Goal: Task Accomplishment & Management: Use online tool/utility

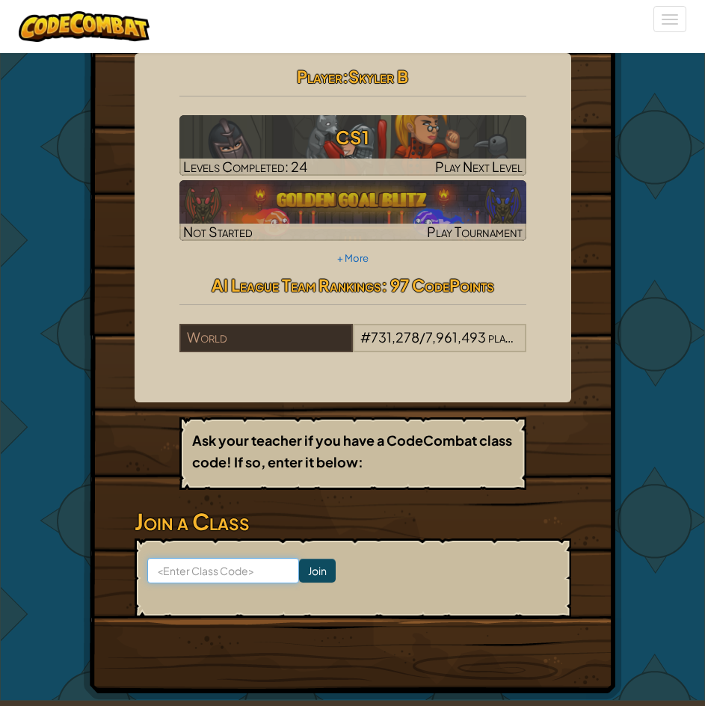
click at [240, 583] on input at bounding box center [223, 570] width 152 height 25
type input "BathWideHorse"
click at [299, 582] on input "Join" at bounding box center [317, 570] width 37 height 24
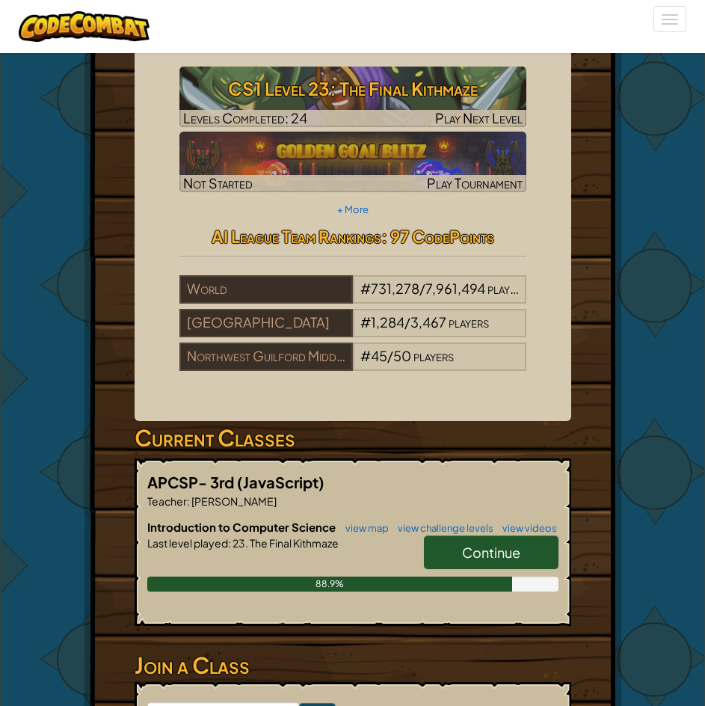
scroll to position [75, 0]
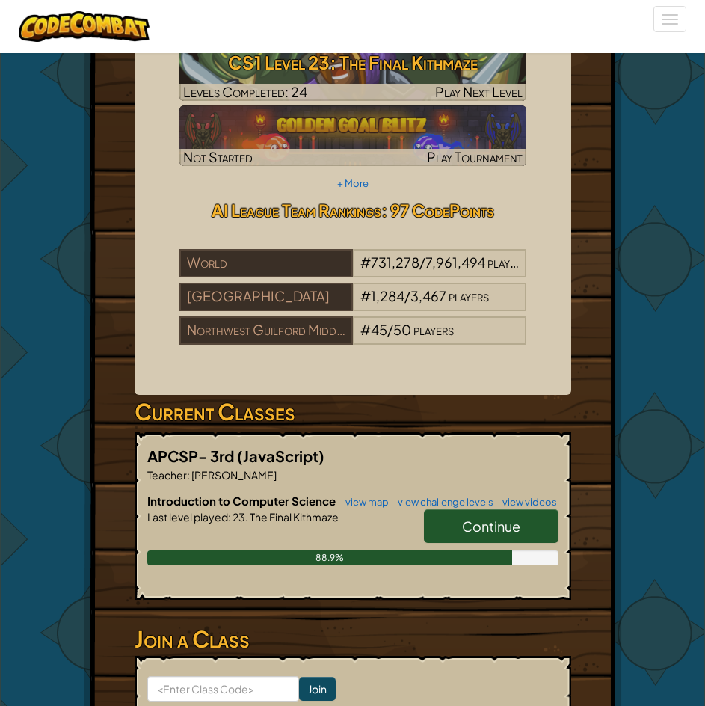
click at [507, 535] on span "Continue" at bounding box center [491, 525] width 58 height 17
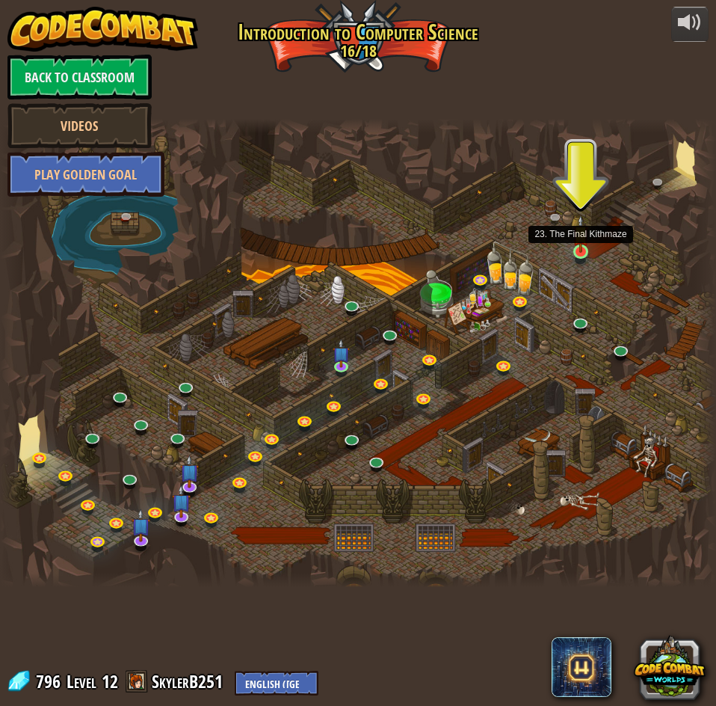
click at [589, 253] on img at bounding box center [581, 234] width 16 height 38
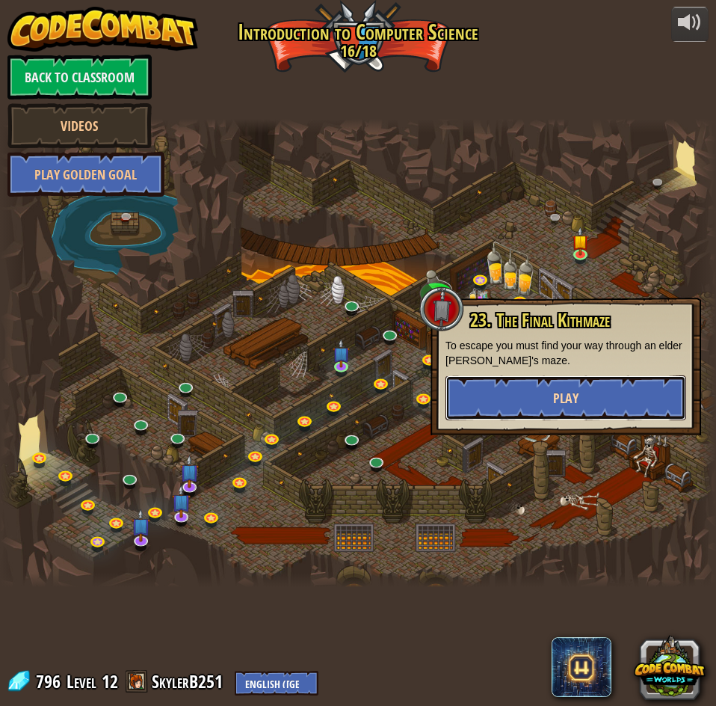
click at [601, 398] on button "Play" at bounding box center [566, 397] width 241 height 45
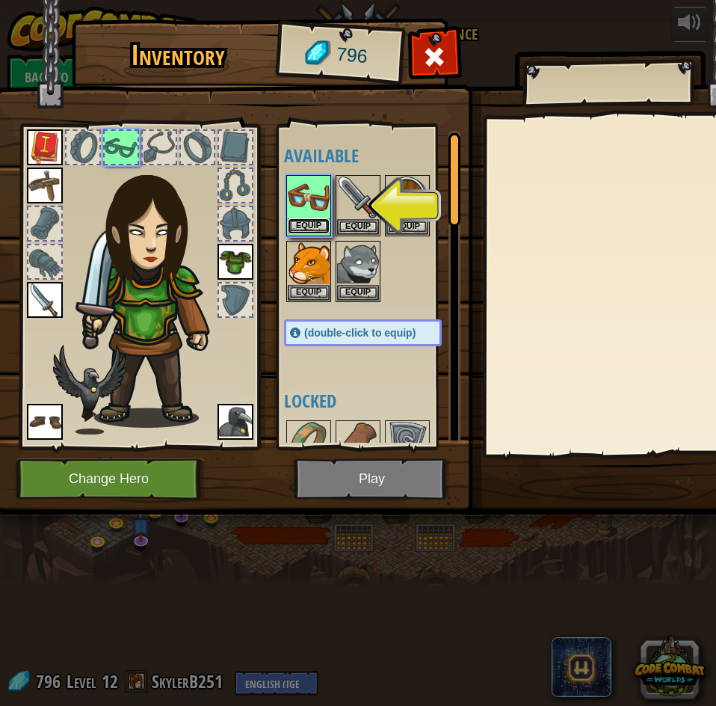
click at [310, 222] on button "Equip" at bounding box center [309, 226] width 42 height 16
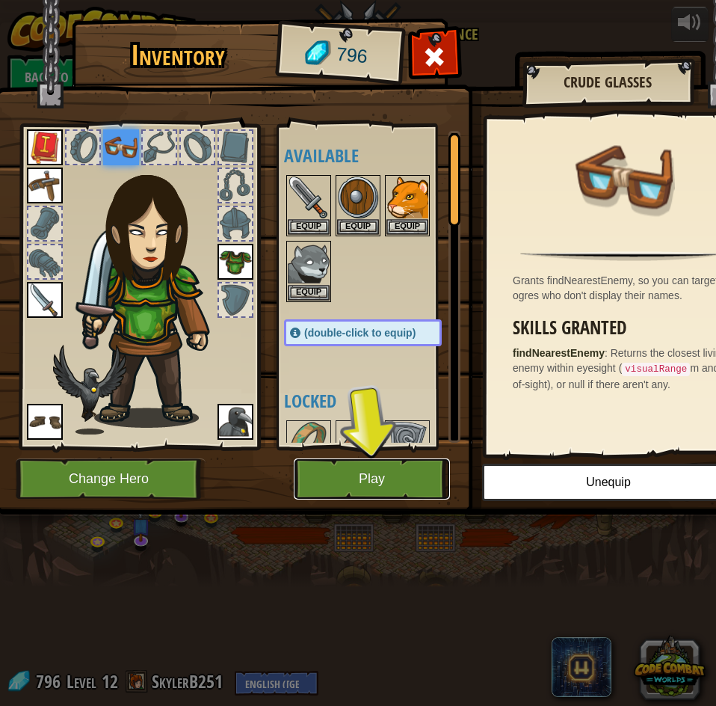
click at [413, 481] on button "Play" at bounding box center [372, 478] width 156 height 41
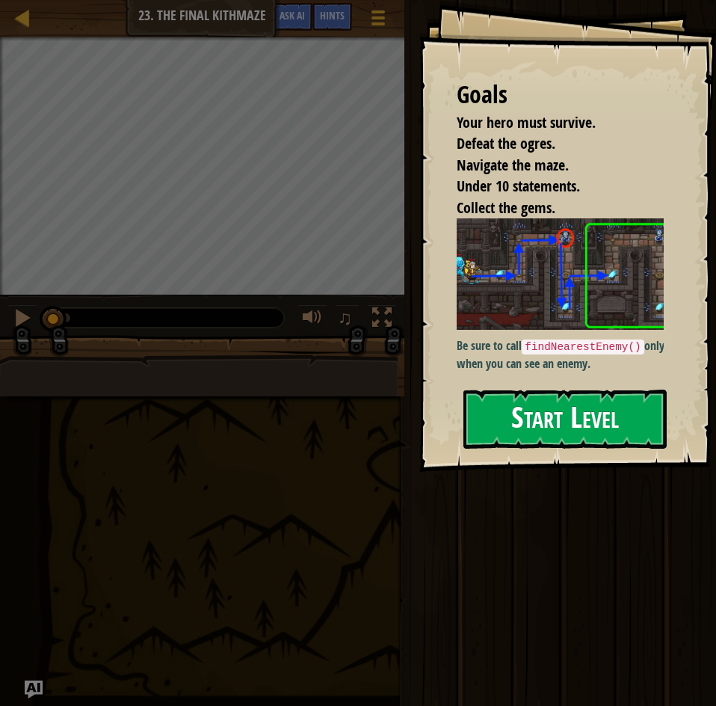
click at [613, 434] on button "Start Level" at bounding box center [564, 418] width 203 height 59
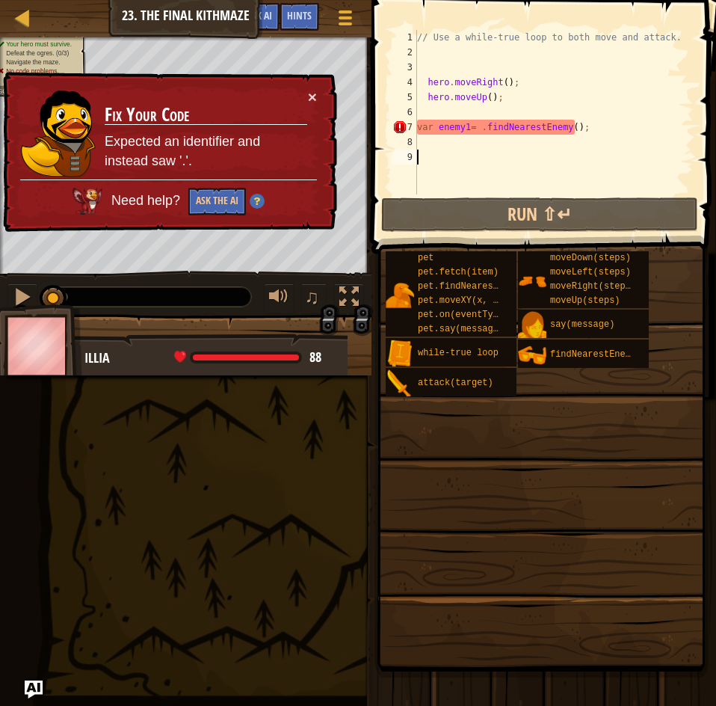
click at [452, 129] on div "// Use a while-true loop to both move and attack. hero . moveRight ( ) ; hero .…" at bounding box center [554, 127] width 280 height 194
click at [309, 95] on button "×" at bounding box center [312, 97] width 9 height 16
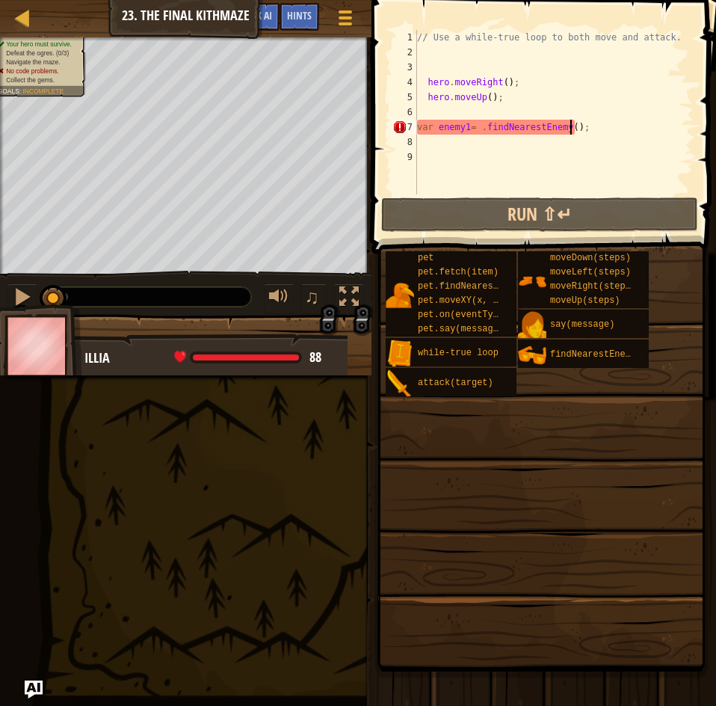
click at [570, 129] on div "// Use a while-true loop to both move and attack. hero . moveRight ( ) ; hero .…" at bounding box center [554, 127] width 280 height 194
click at [566, 125] on div "// Use a while-true loop to both move and attack. hero . moveRight ( ) ; hero .…" at bounding box center [554, 127] width 280 height 194
click at [569, 133] on div "// Use a while-true loop to both move and attack. hero . moveRight ( ) ; hero .…" at bounding box center [554, 127] width 280 height 194
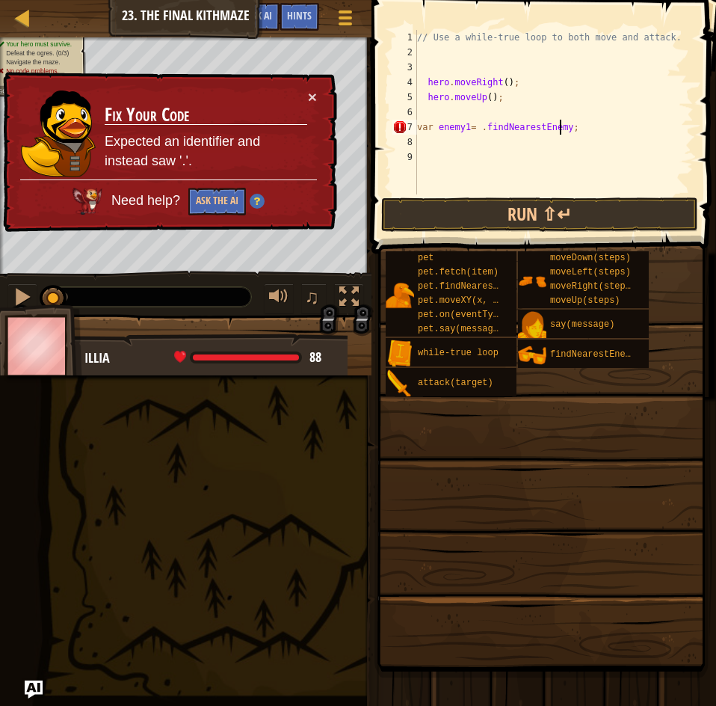
click at [403, 130] on div "7" at bounding box center [404, 127] width 25 height 15
drag, startPoint x: 230, startPoint y: 200, endPoint x: 237, endPoint y: 191, distance: 11.2
click at [232, 199] on button "Ask the AI" at bounding box center [217, 202] width 58 height 28
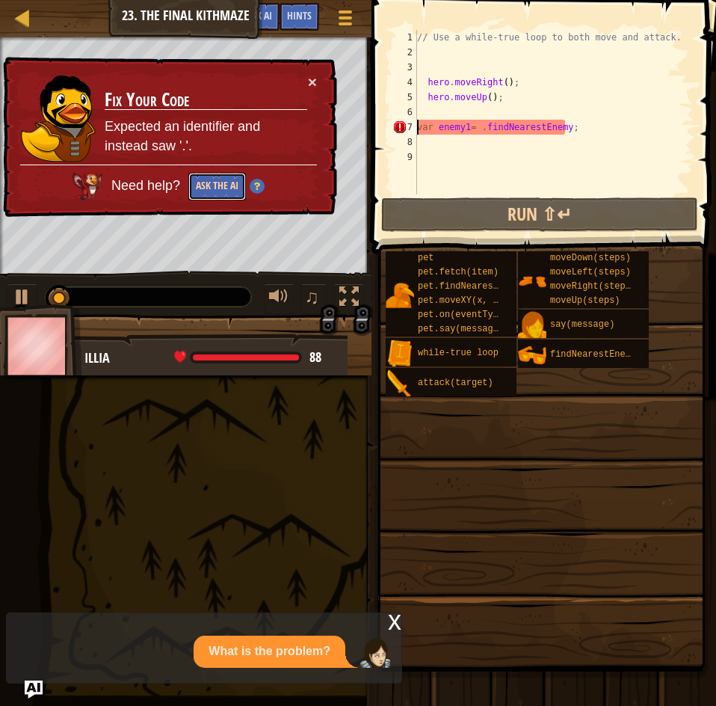
click at [227, 200] on button "Ask the AI" at bounding box center [217, 187] width 58 height 28
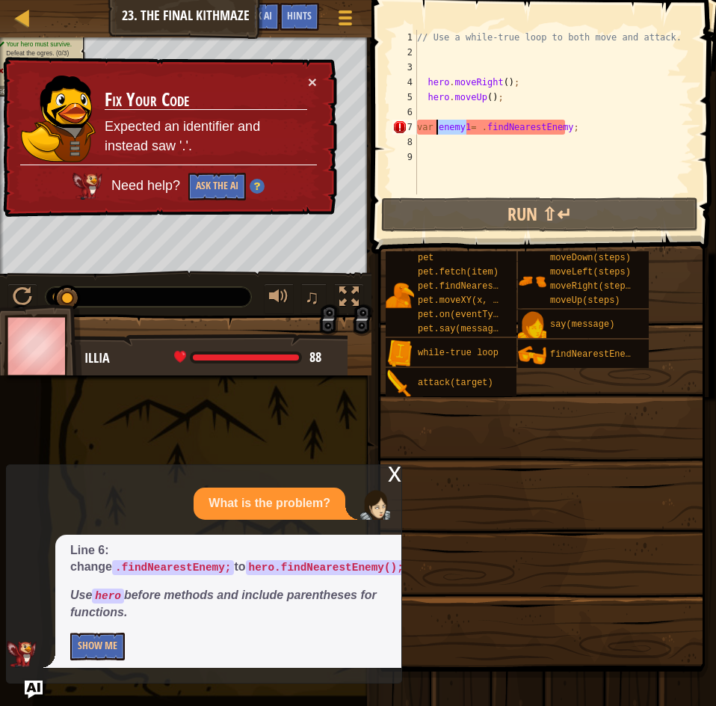
drag, startPoint x: 465, startPoint y: 126, endPoint x: 435, endPoint y: 126, distance: 29.9
click at [435, 126] on div "// Use a while-true loop to both move and attack. hero . moveRight ( ) ; hero .…" at bounding box center [554, 127] width 280 height 194
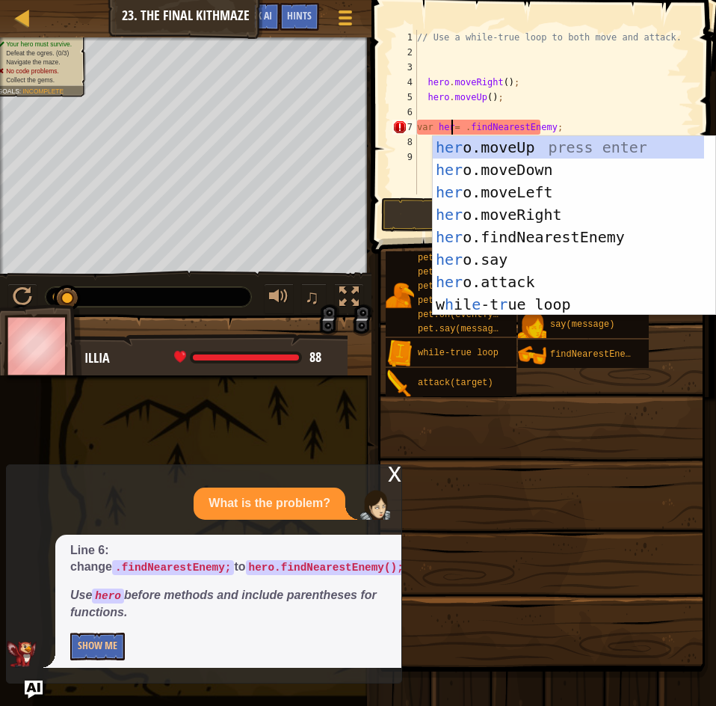
scroll to position [7, 3]
click at [619, 121] on div "// Use a while-true loop to both move and attack. hero . moveRight ( ) ; hero .…" at bounding box center [554, 127] width 280 height 194
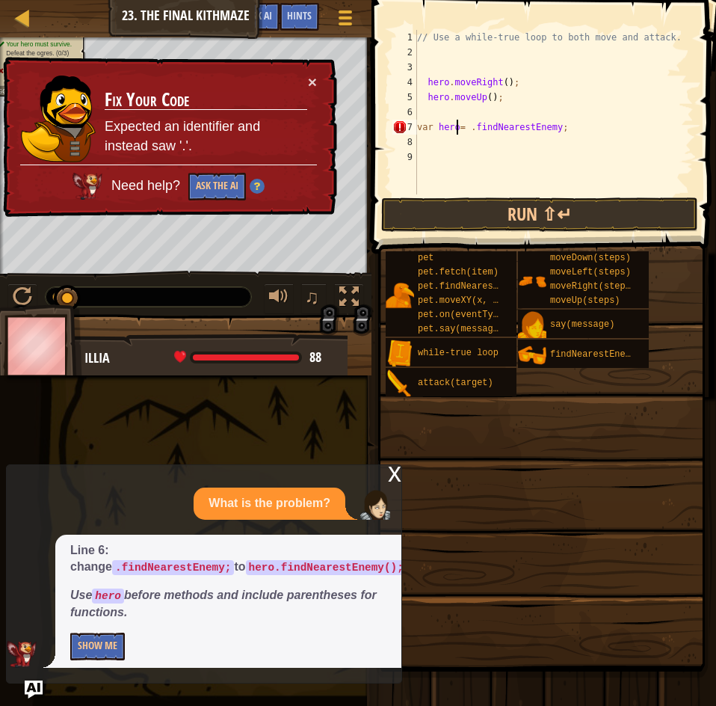
click at [455, 122] on div "// Use a while-true loop to both move and attack. hero . moveRight ( ) ; hero .…" at bounding box center [554, 127] width 280 height 194
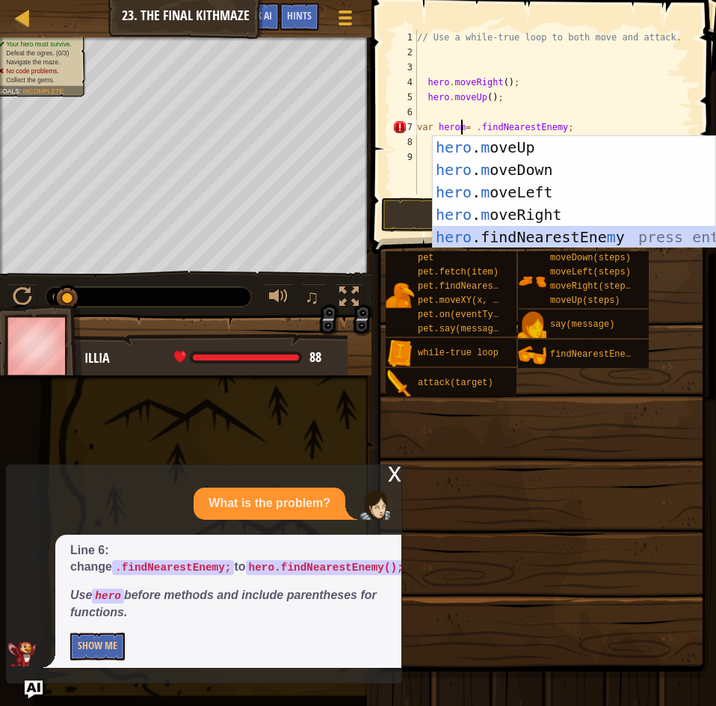
click at [476, 231] on div "hero . m oveUp press enter hero . m oveDown press enter hero . m oveLeft press …" at bounding box center [574, 214] width 283 height 157
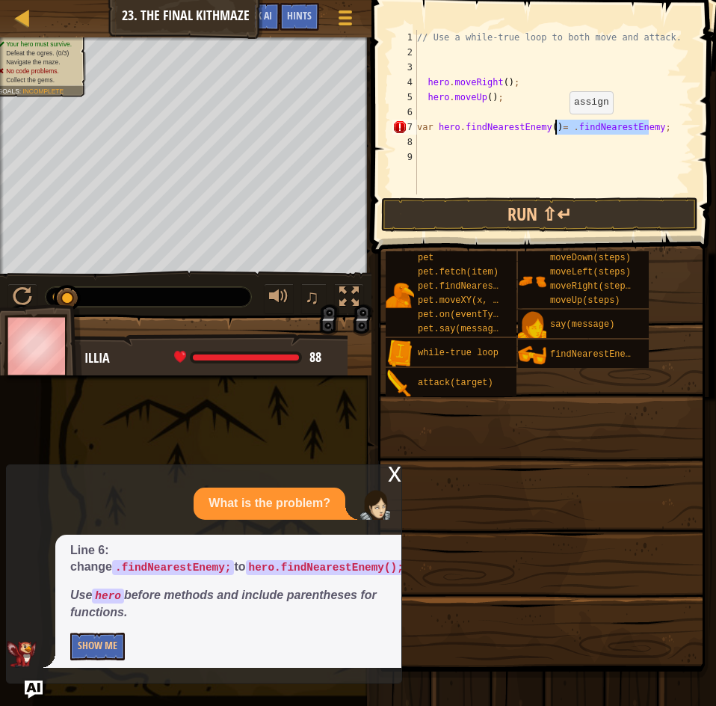
drag, startPoint x: 658, startPoint y: 122, endPoint x: 557, endPoint y: 129, distance: 101.1
click at [557, 129] on div "// Use a while-true loop to both move and attack. hero . moveRight ( ) ; hero .…" at bounding box center [554, 127] width 280 height 194
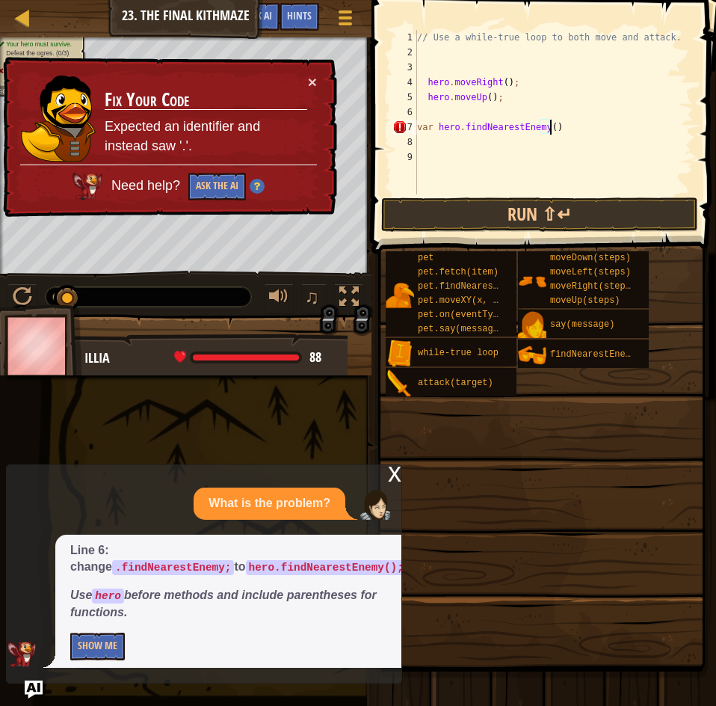
drag, startPoint x: 559, startPoint y: 126, endPoint x: 301, endPoint y: 143, distance: 258.5
click at [301, 143] on div "Map Introduction to Computer Science 23. The Final Kithmaze Game Menu Done Hint…" at bounding box center [358, 353] width 716 height 706
drag, startPoint x: 577, startPoint y: 126, endPoint x: 384, endPoint y: 132, distance: 193.0
click at [384, 132] on div "var hero.findNearestEnemy() 1 2 3 4 5 6 7 8 9 // Use a while-true loop to both …" at bounding box center [541, 156] width 349 height 298
type textarea "var hero.findNearestEnemy()"
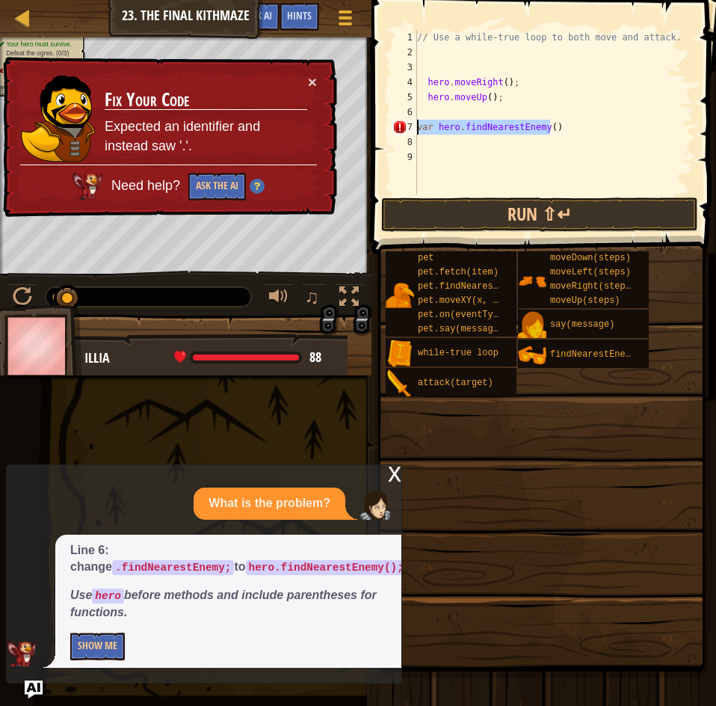
scroll to position [7, 0]
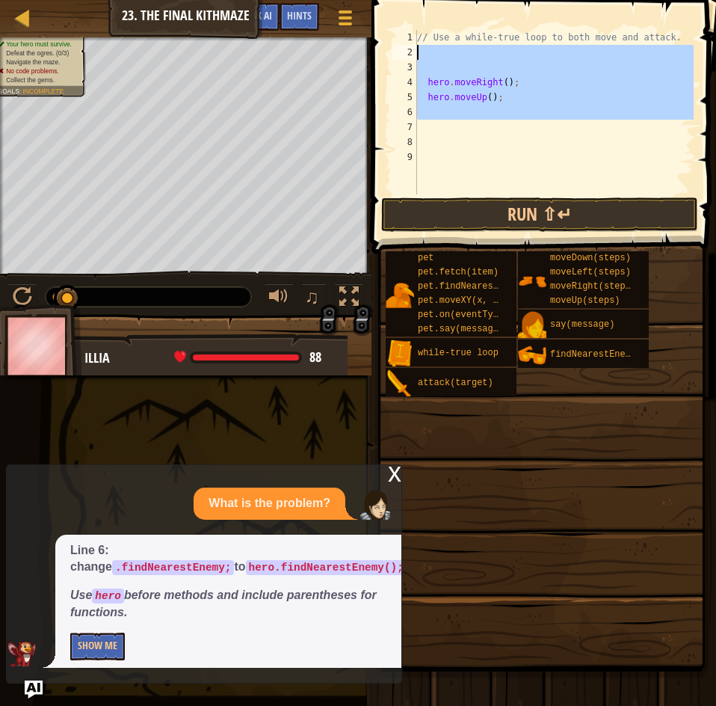
drag, startPoint x: 504, startPoint y: 124, endPoint x: 414, endPoint y: 43, distance: 121.2
click at [414, 43] on div "1 2 3 4 5 6 7 8 9 // Use a while-true loop to both move and attack. hero . move…" at bounding box center [541, 112] width 304 height 164
type textarea "// Use a while-true loop to both move and attack."
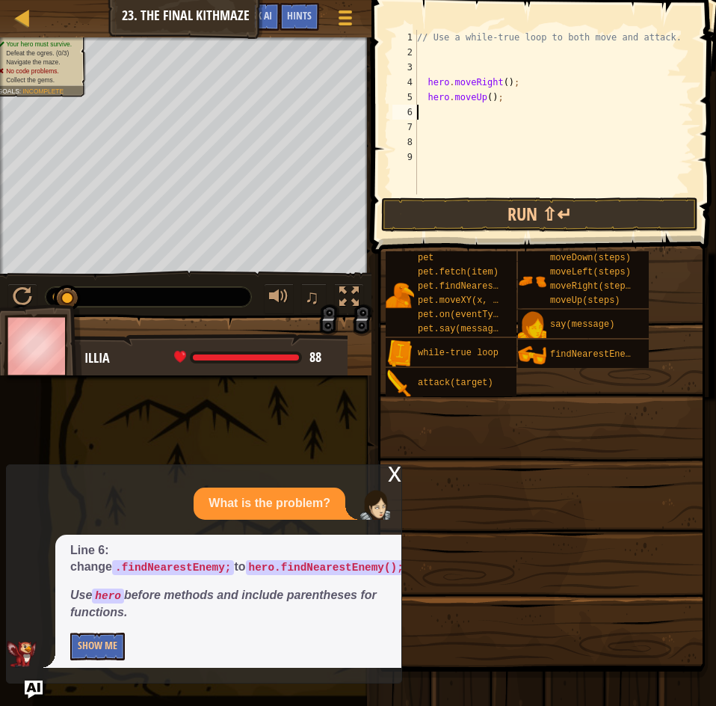
click at [516, 114] on div "// Use a while-true loop to both move and attack. hero . moveRight ( ) ; hero .…" at bounding box center [554, 127] width 280 height 194
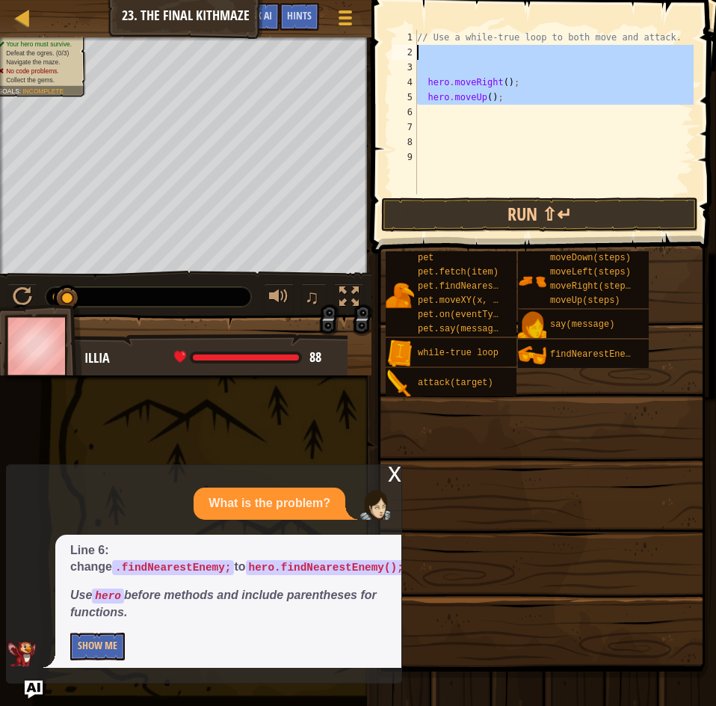
drag, startPoint x: 516, startPoint y: 114, endPoint x: 399, endPoint y: 56, distance: 130.4
click at [399, 56] on div "1 2 3 4 5 6 7 8 9 // Use a while-true loop to both move and attack. hero . move…" at bounding box center [541, 112] width 304 height 164
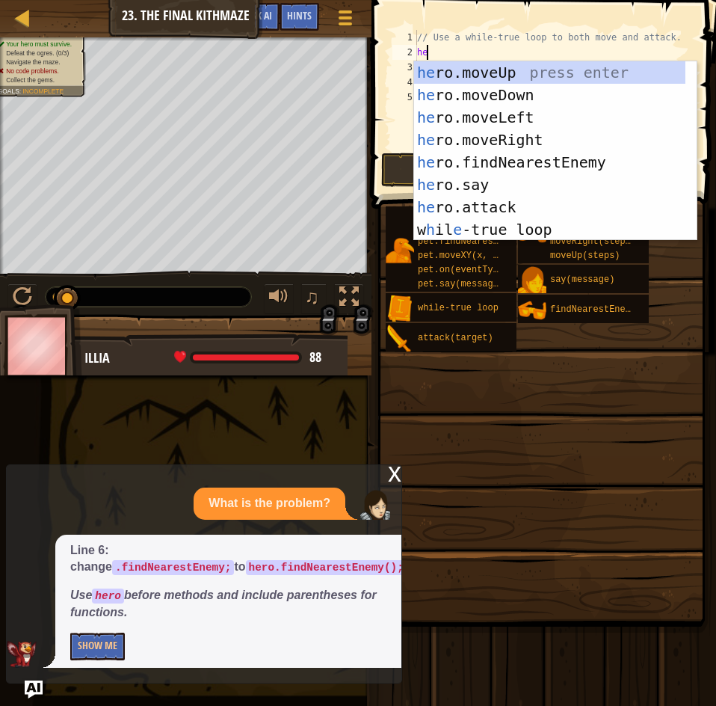
type textarea "her"
click at [445, 165] on div "her o.moveUp press enter her o.moveDown press enter her o.moveLeft press enter …" at bounding box center [549, 173] width 271 height 224
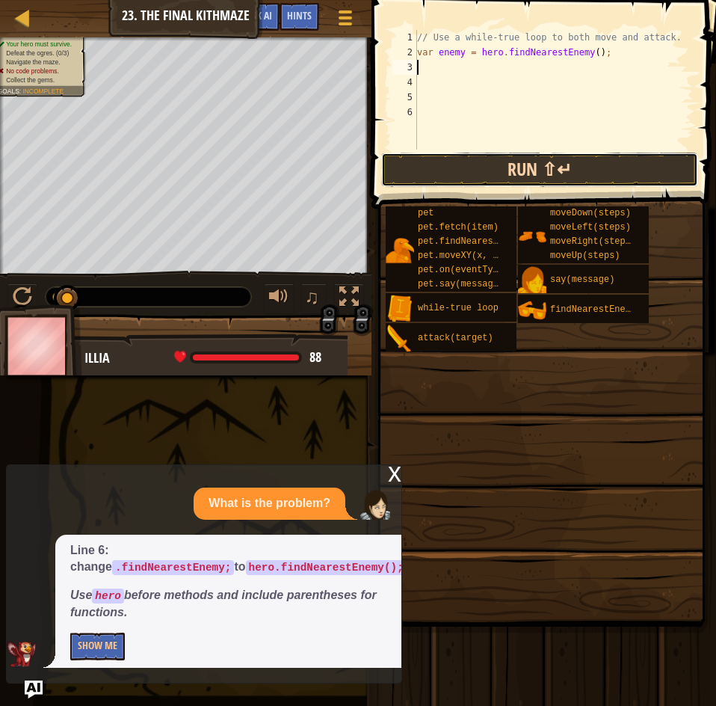
click at [418, 160] on button "Run ⇧↵" at bounding box center [539, 170] width 317 height 34
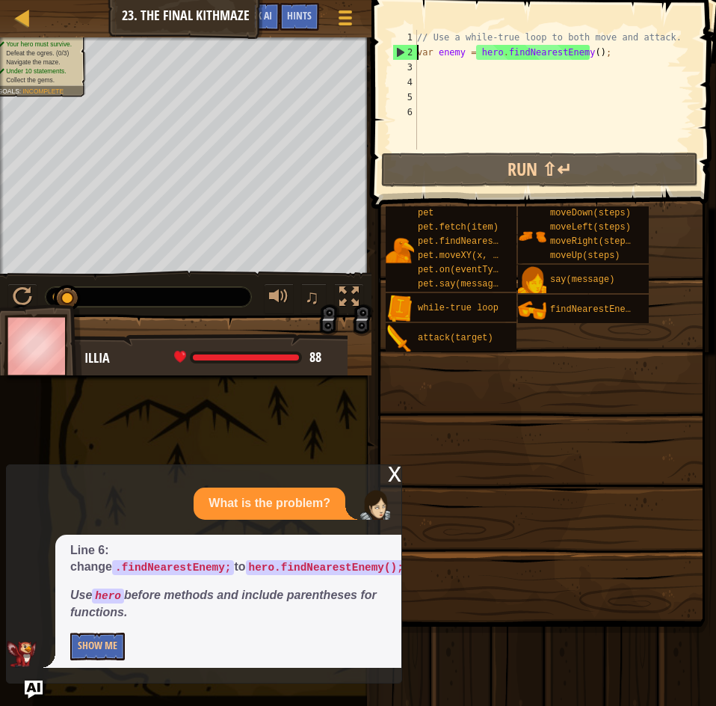
click at [419, 57] on div "// Use a while-true loop to both move and attack. var enemy = hero . findNeares…" at bounding box center [554, 105] width 280 height 150
type textarea "var enemy = hero.findNearestEnemy();"
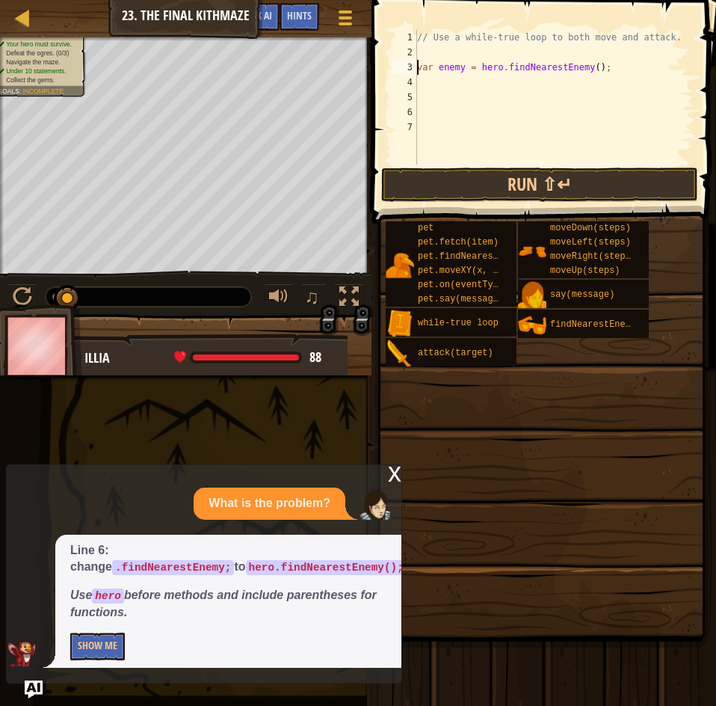
click at [446, 48] on div "// Use a while-true loop to both move and attack. var enemy = hero . findNeares…" at bounding box center [554, 112] width 280 height 164
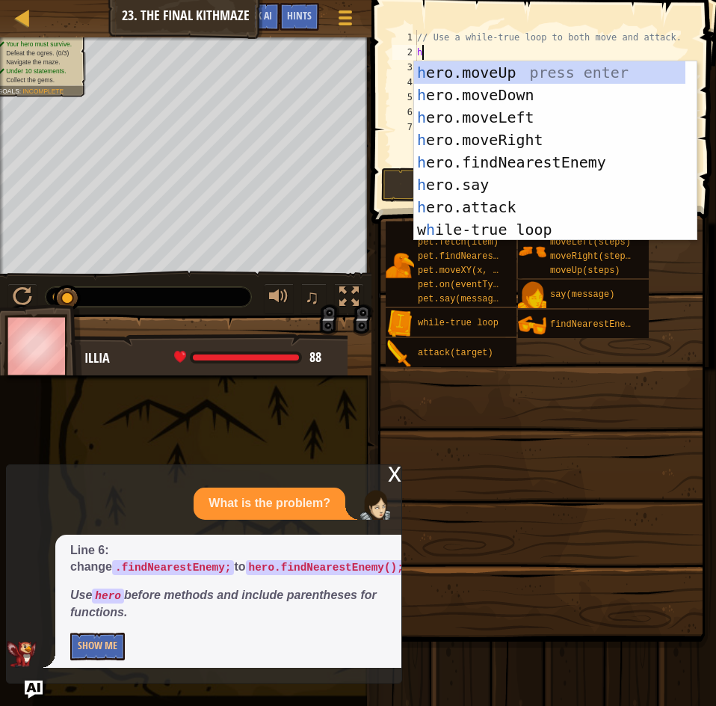
type textarea "her"
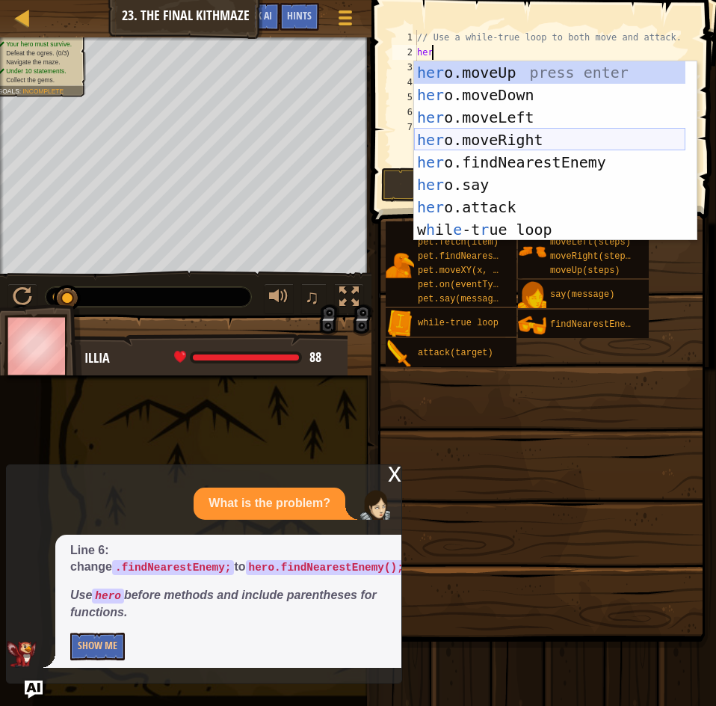
click at [524, 135] on div "her o.moveUp press enter her o.moveDown press enter her o.moveLeft press enter …" at bounding box center [549, 173] width 271 height 224
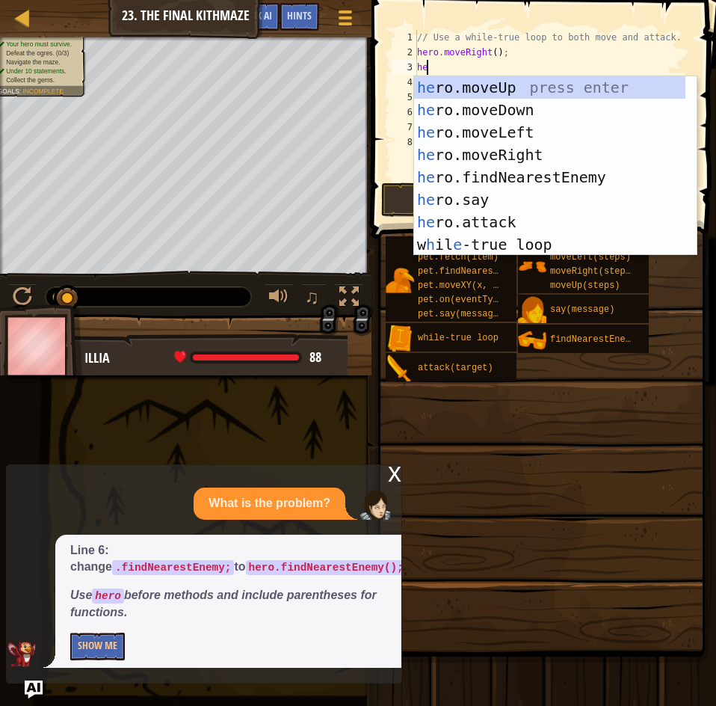
scroll to position [7, 1]
type textarea "hero."
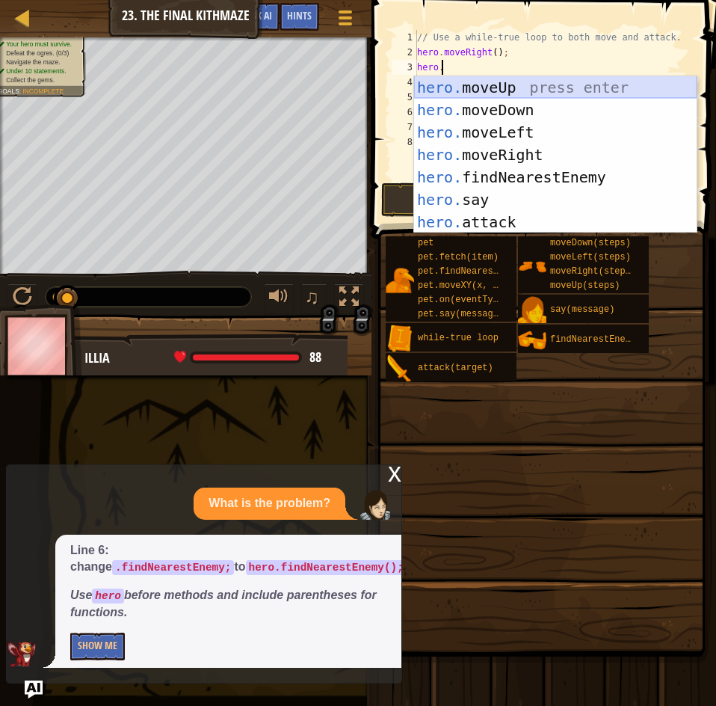
click at [482, 84] on div "hero. moveUp press enter hero. moveDown press enter hero. moveLeft press enter …" at bounding box center [555, 177] width 283 height 202
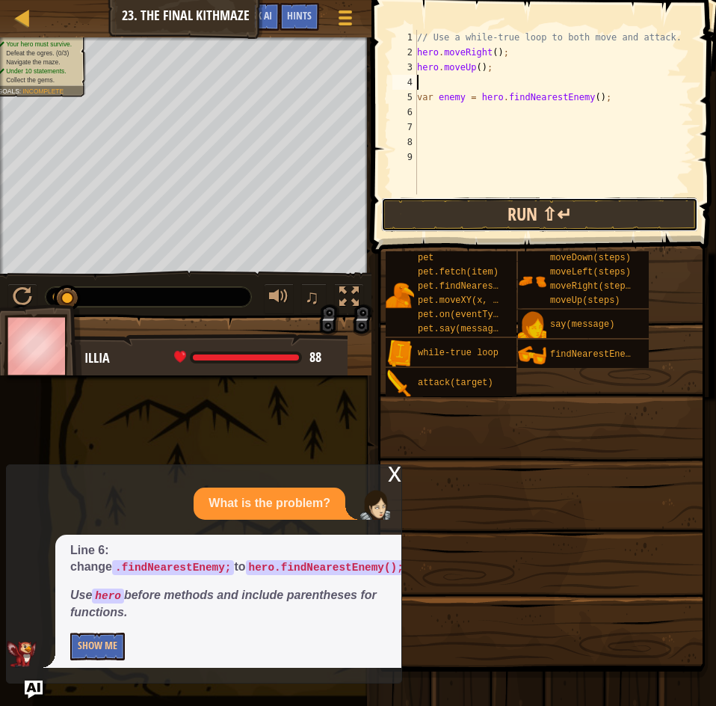
click at [515, 207] on button "Run ⇧↵" at bounding box center [539, 214] width 317 height 34
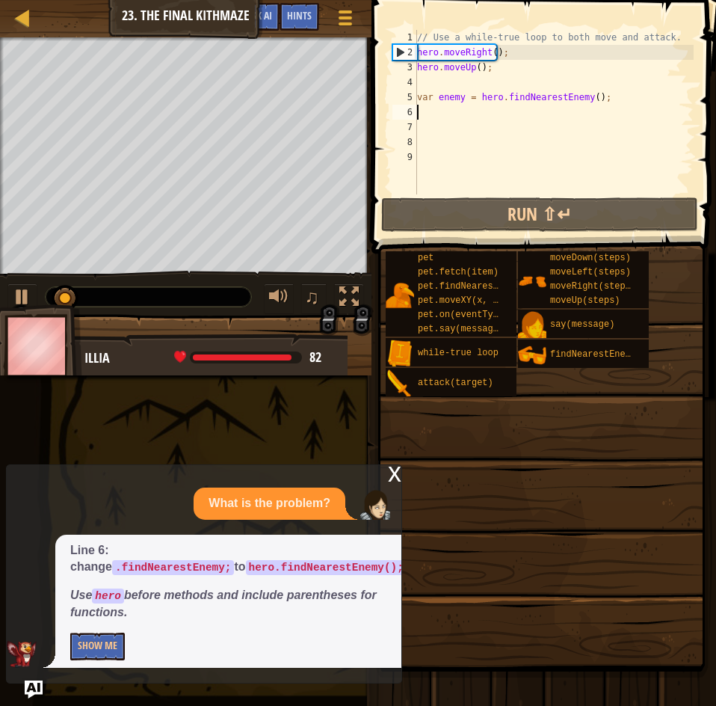
click at [466, 111] on div "// Use a while-true loop to both move and attack. hero . moveRight ( ) ; hero .…" at bounding box center [554, 127] width 280 height 194
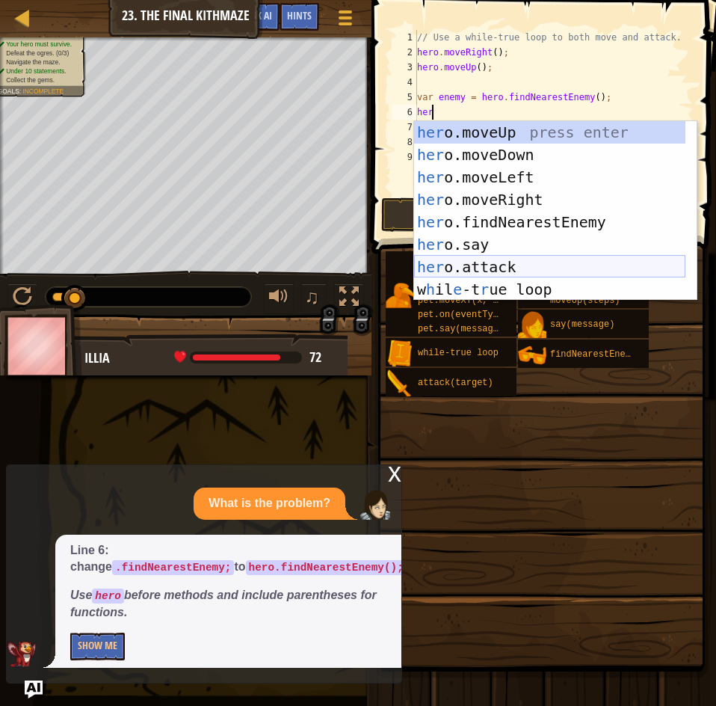
click at [512, 266] on div "her o.moveUp press enter her o.moveDown press enter her o.moveLeft press enter …" at bounding box center [549, 233] width 271 height 224
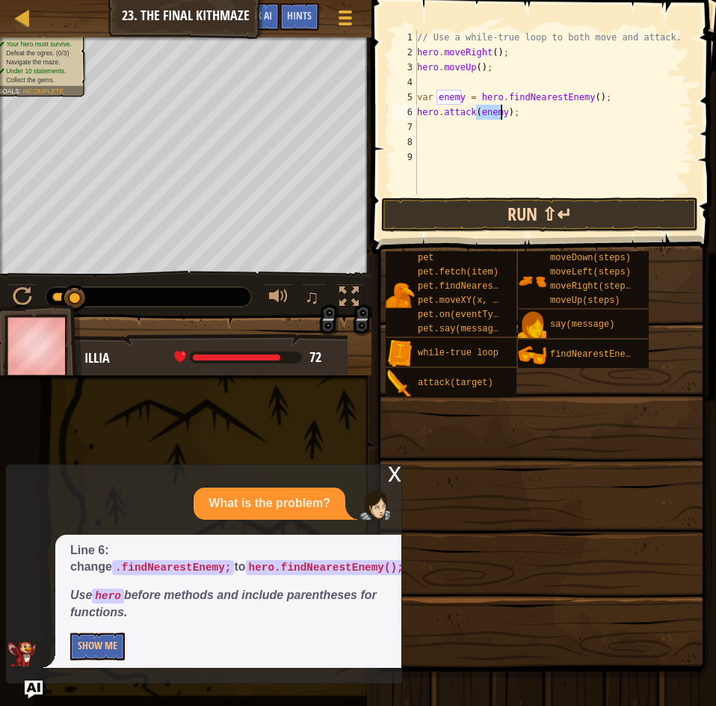
type textarea "hero.attack(enemy);"
click at [522, 210] on button "Run ⇧↵" at bounding box center [539, 214] width 317 height 34
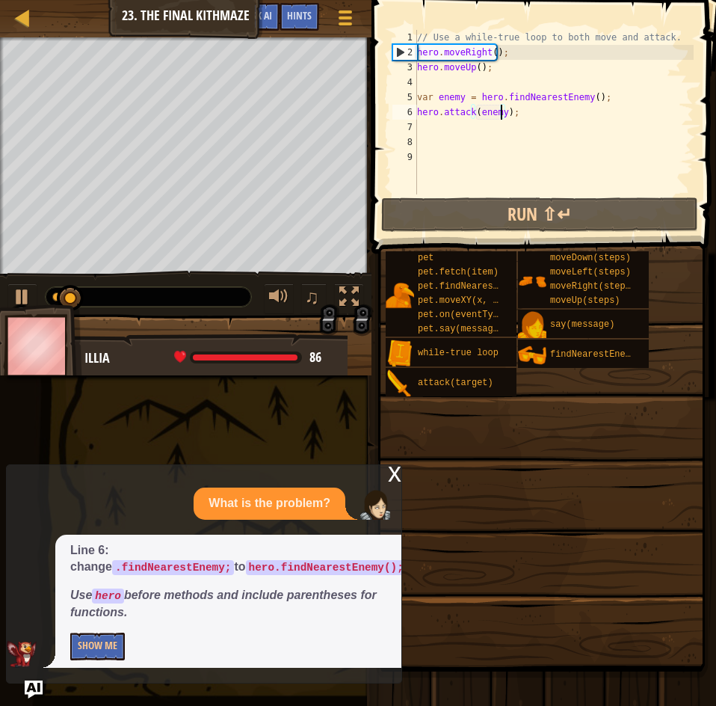
click at [455, 126] on div "// Use a while-true loop to both move and attack. hero . moveRight ( ) ; hero .…" at bounding box center [554, 127] width 280 height 194
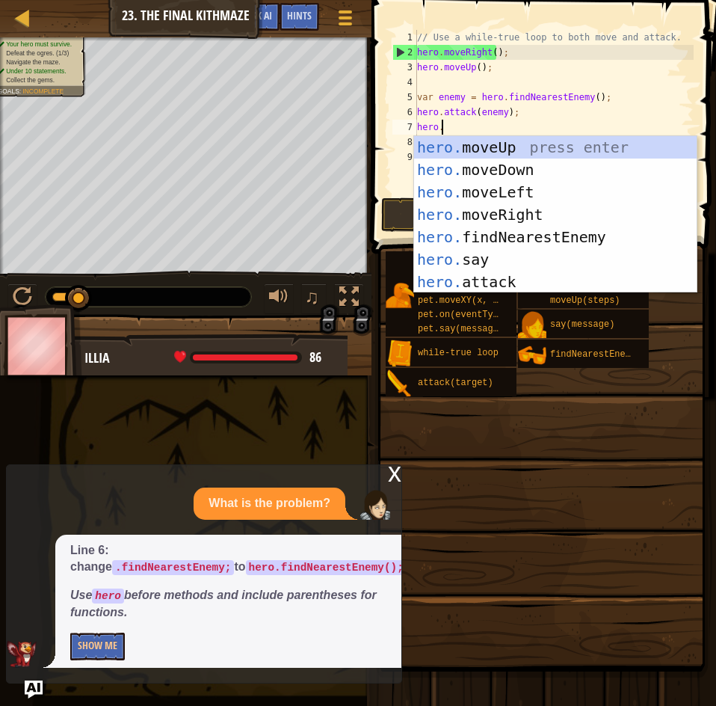
type textarea "hero.m"
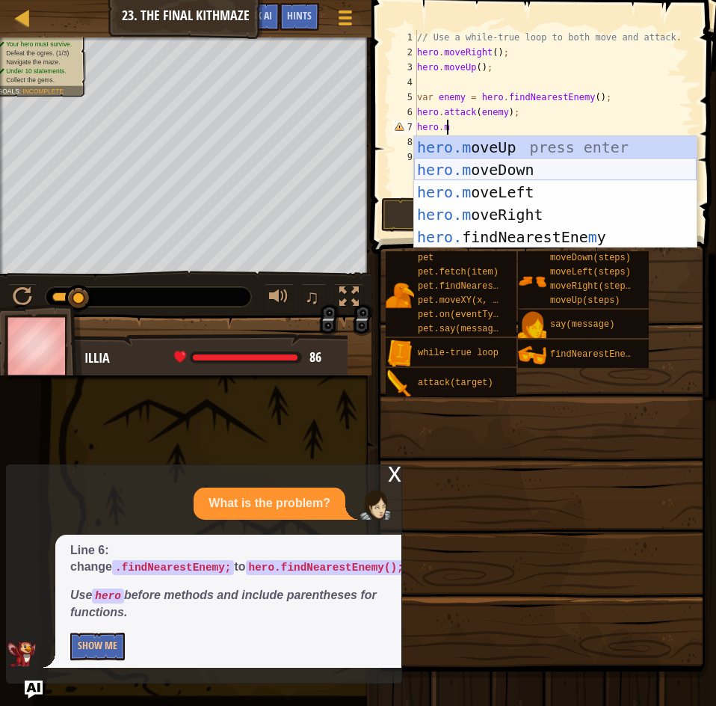
click at [490, 168] on div "hero.m oveUp press enter hero.m oveDown press enter hero.m oveLeft press enter …" at bounding box center [555, 214] width 283 height 157
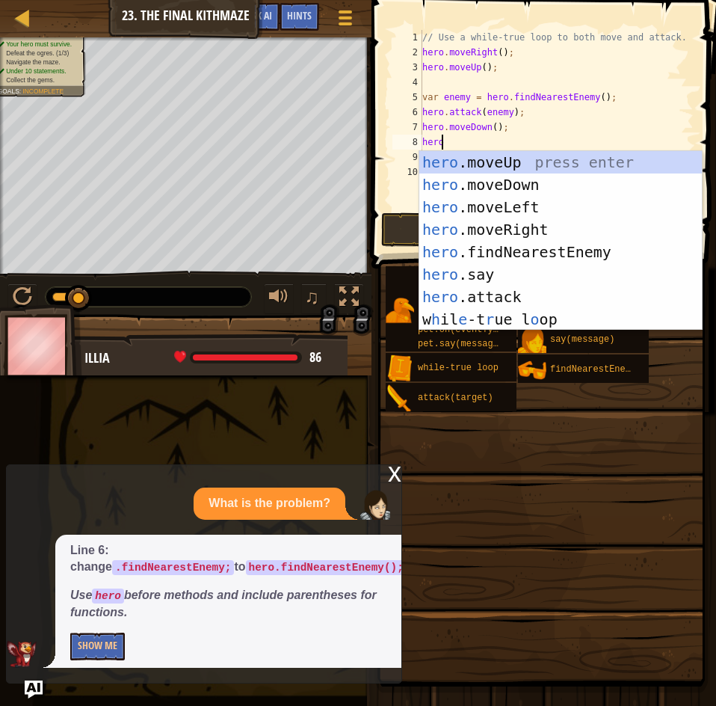
scroll to position [7, 1]
type textarea "hero."
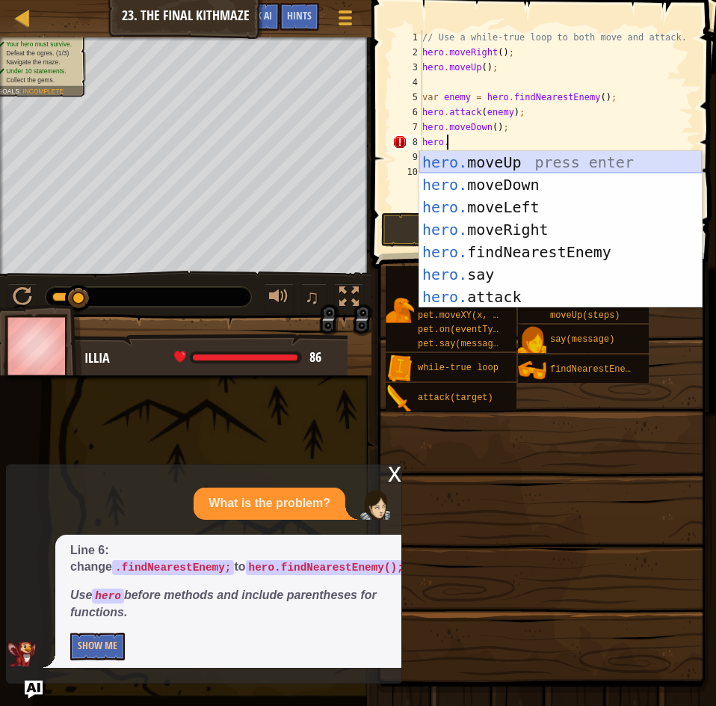
click at [500, 159] on div "hero. moveUp press enter hero. moveDown press enter hero. moveLeft press enter …" at bounding box center [560, 252] width 283 height 202
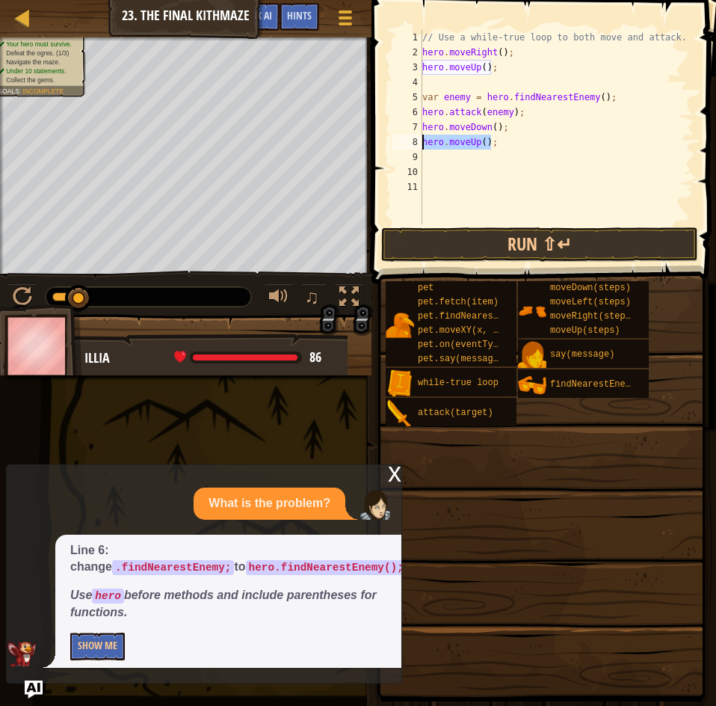
drag, startPoint x: 505, startPoint y: 141, endPoint x: 413, endPoint y: 146, distance: 92.1
click at [413, 146] on div "1 2 3 4 5 6 7 8 9 10 11 // Use a while-true loop to both move and attack. hero …" at bounding box center [541, 127] width 304 height 194
type textarea "hero.moveUp();"
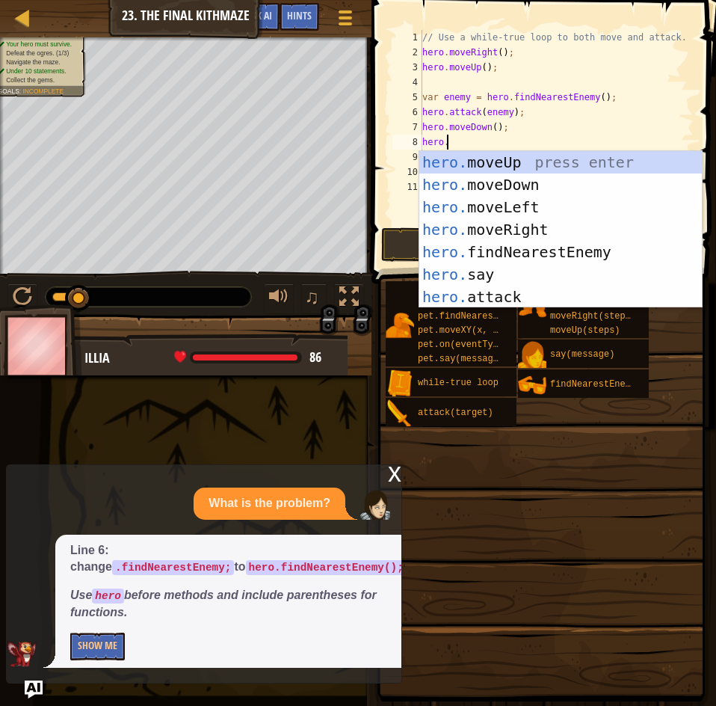
scroll to position [7, 1]
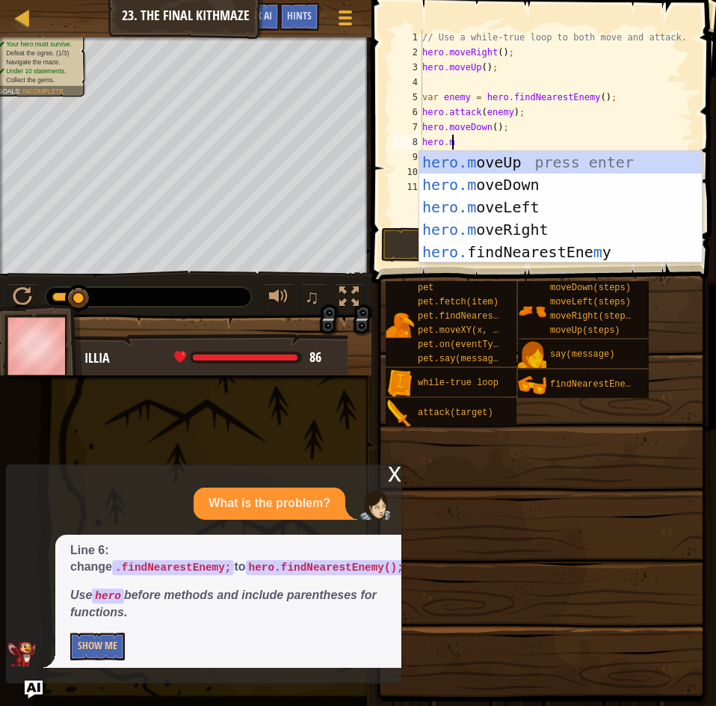
type textarea "[DOMAIN_NAME]"
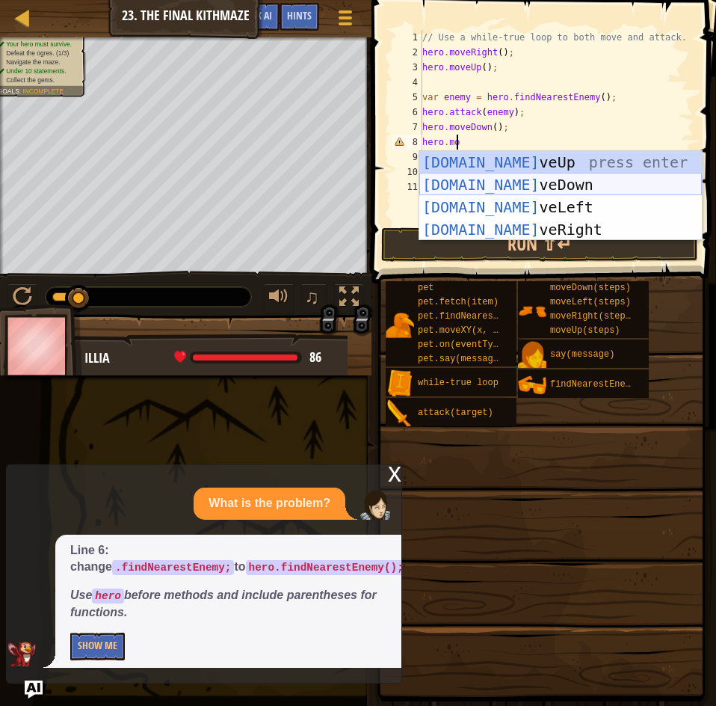
click at [488, 174] on div "[DOMAIN_NAME] veUp press enter [DOMAIN_NAME] veDown press enter [DOMAIN_NAME] v…" at bounding box center [560, 218] width 283 height 135
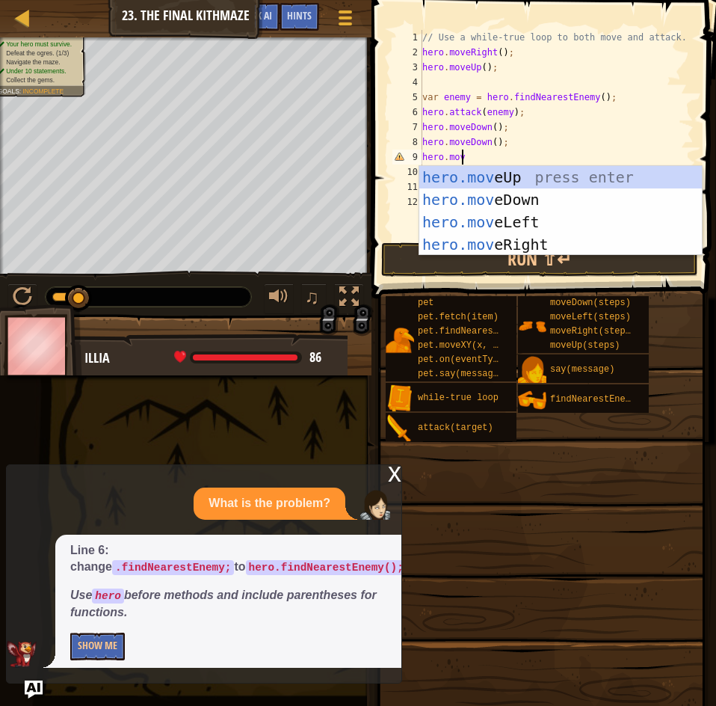
scroll to position [7, 2]
type textarea "hero.move"
click at [536, 168] on div "hero.move Up press enter hero.move Down press enter hero.move Left press enter …" at bounding box center [560, 233] width 283 height 135
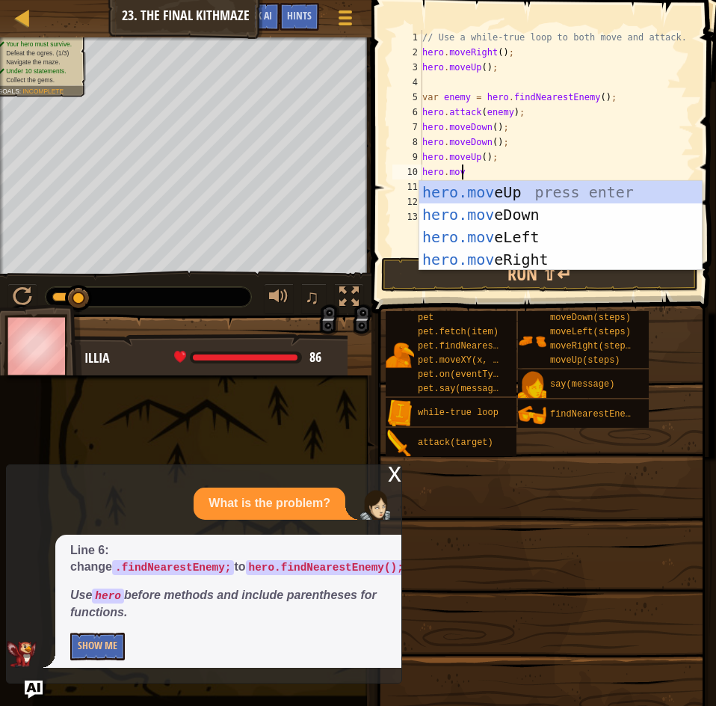
type textarea "hero.move"
click at [475, 251] on div "hero.move Up press enter hero.move Down press enter hero.move Left press enter …" at bounding box center [560, 248] width 283 height 135
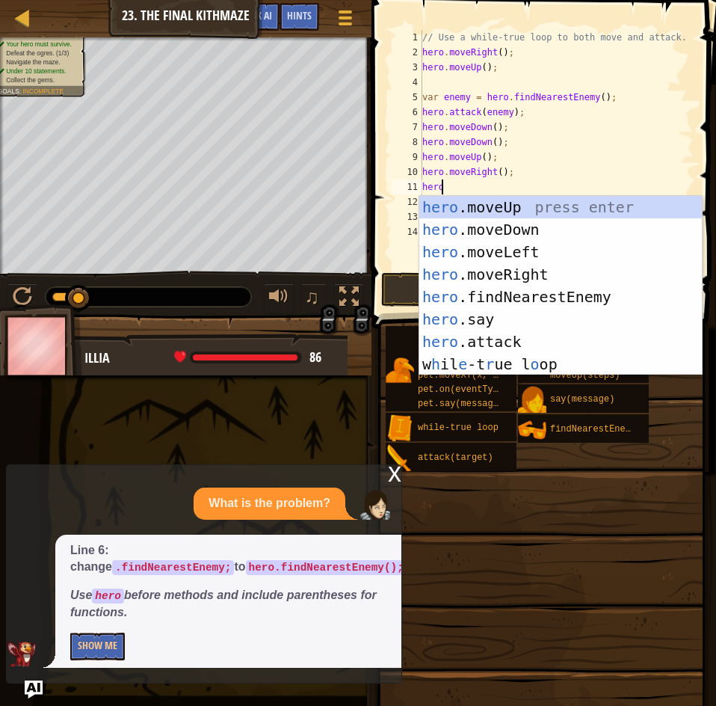
scroll to position [7, 1]
type textarea "hero."
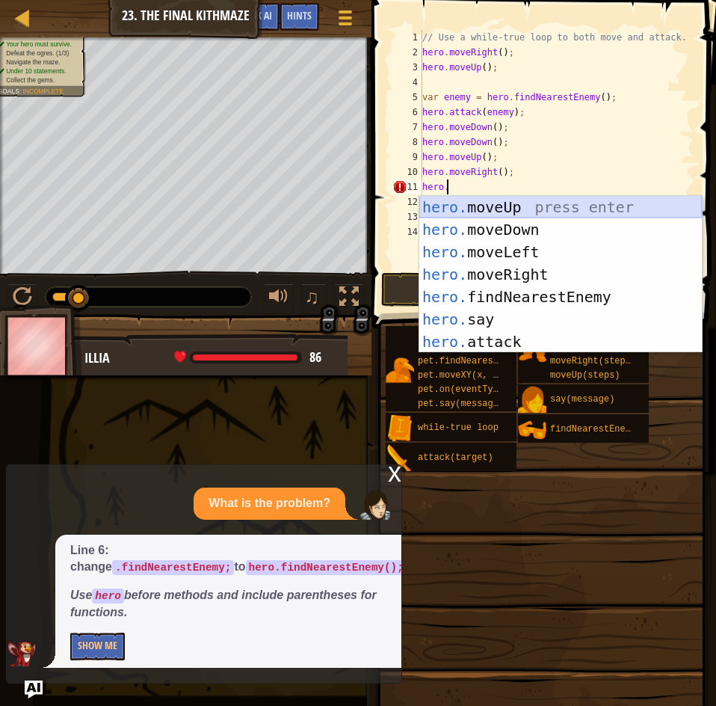
click at [503, 205] on div "hero. moveUp press enter hero. moveDown press enter hero. moveLeft press enter …" at bounding box center [560, 297] width 283 height 202
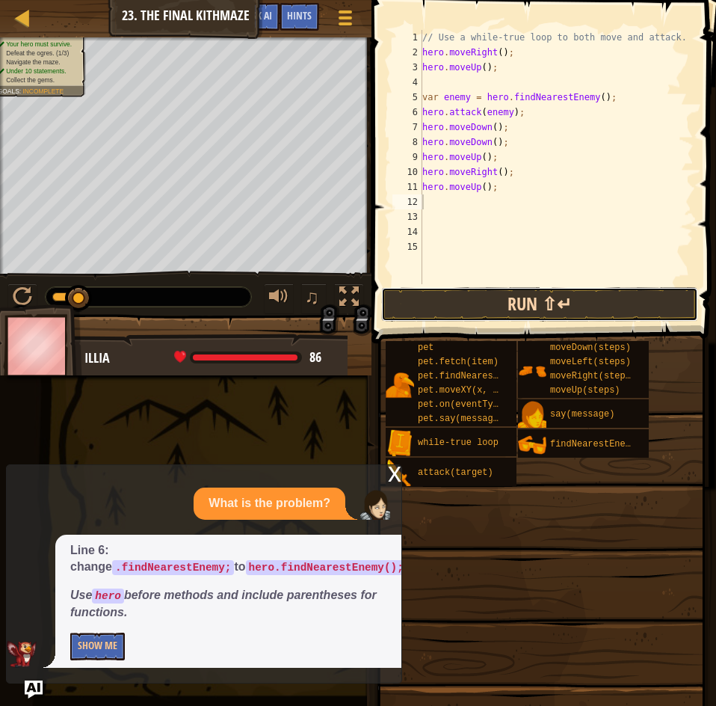
click at [474, 308] on button "Run ⇧↵" at bounding box center [539, 304] width 317 height 34
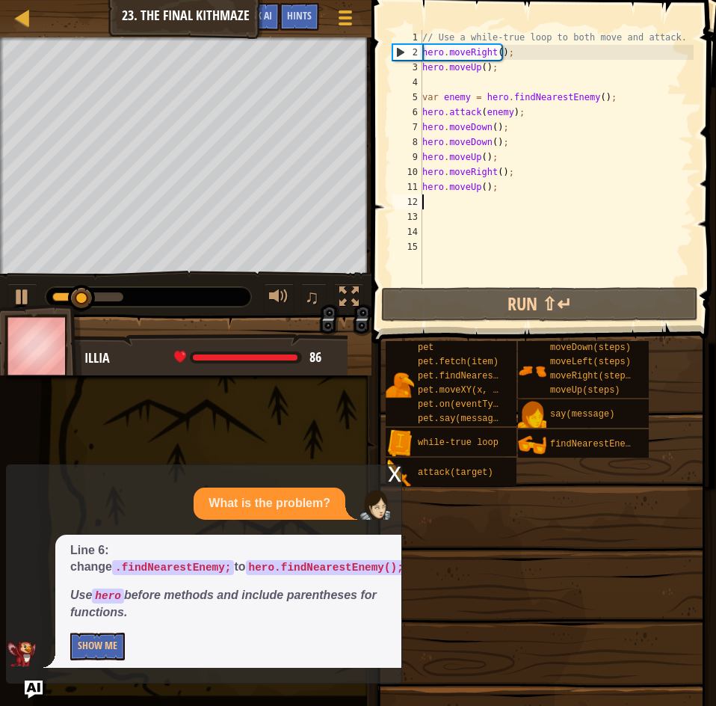
click at [483, 129] on div "// Use a while-true loop to both move and attack. hero . moveRight ( ) ; hero .…" at bounding box center [556, 172] width 274 height 284
click at [487, 129] on div "// Use a while-true loop to both move and attack. hero . moveRight ( ) ; hero .…" at bounding box center [556, 172] width 274 height 284
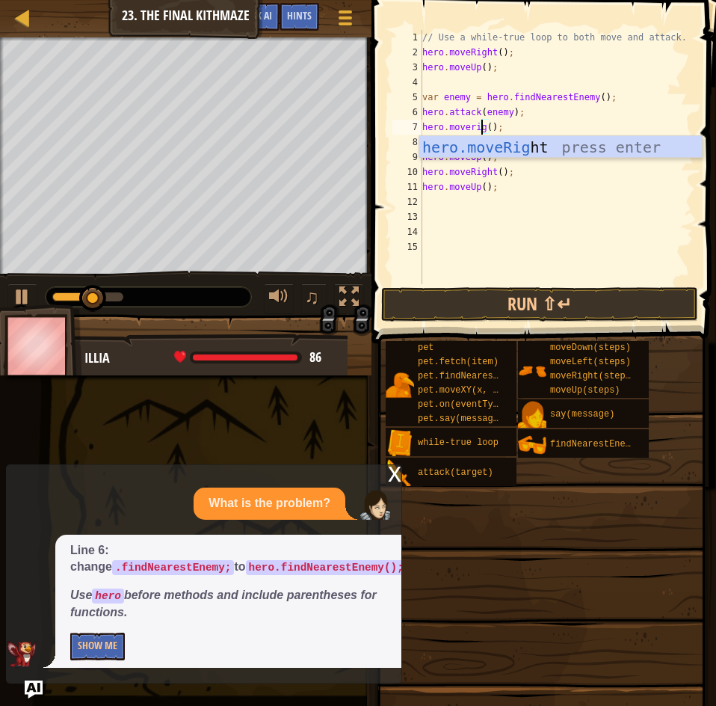
scroll to position [7, 5]
click at [516, 139] on div "hero.moveRight press enter" at bounding box center [560, 169] width 283 height 67
type textarea "hero.moveRight;"
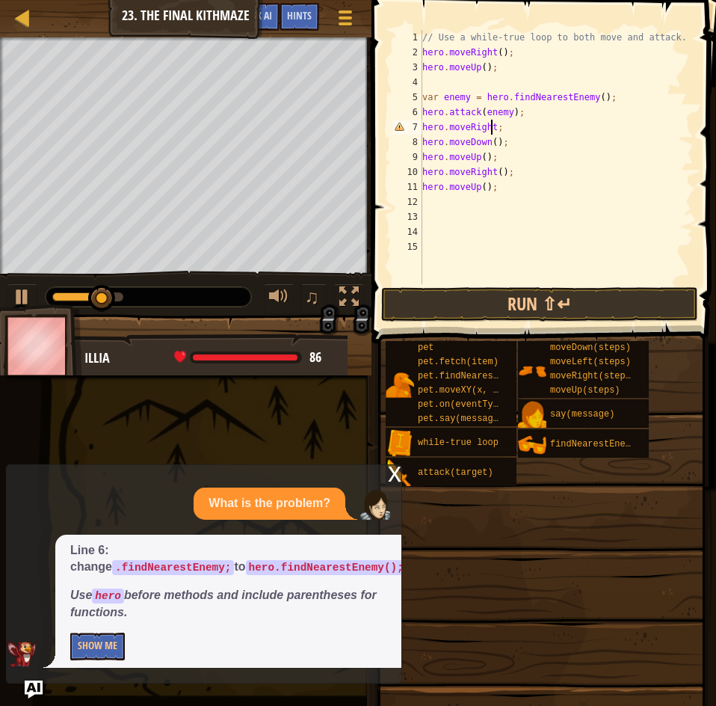
click at [511, 129] on div "// Use a while-true loop to both move and attack. hero . moveRight ( ) ; hero .…" at bounding box center [556, 172] width 274 height 284
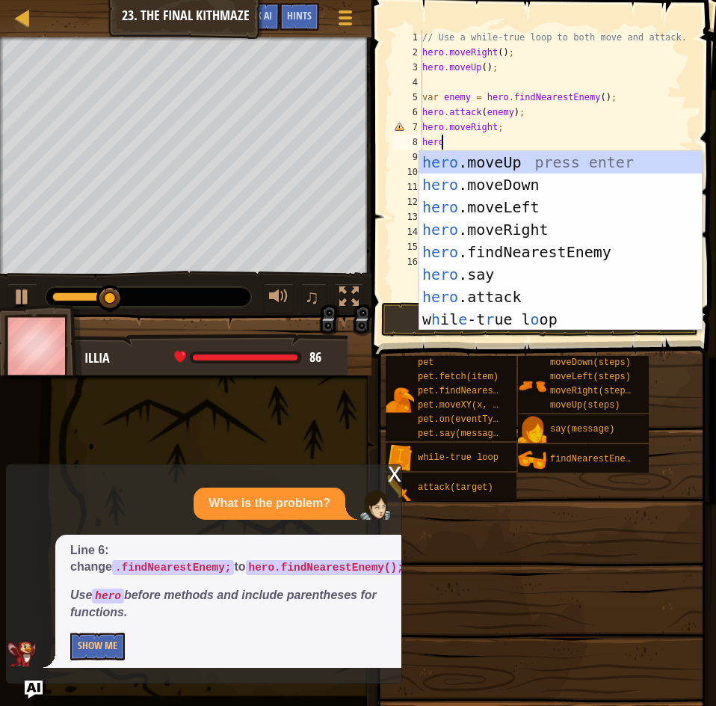
scroll to position [7, 1]
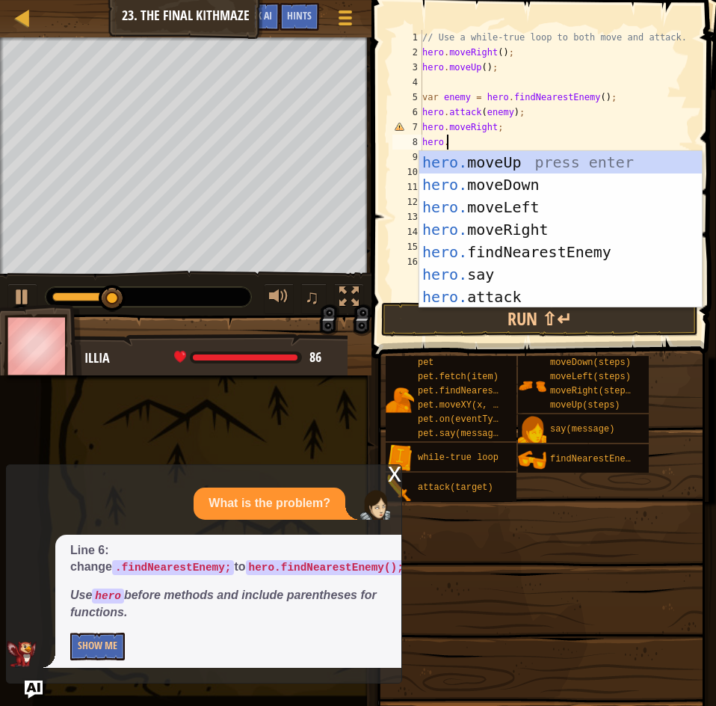
type textarea "hero.m"
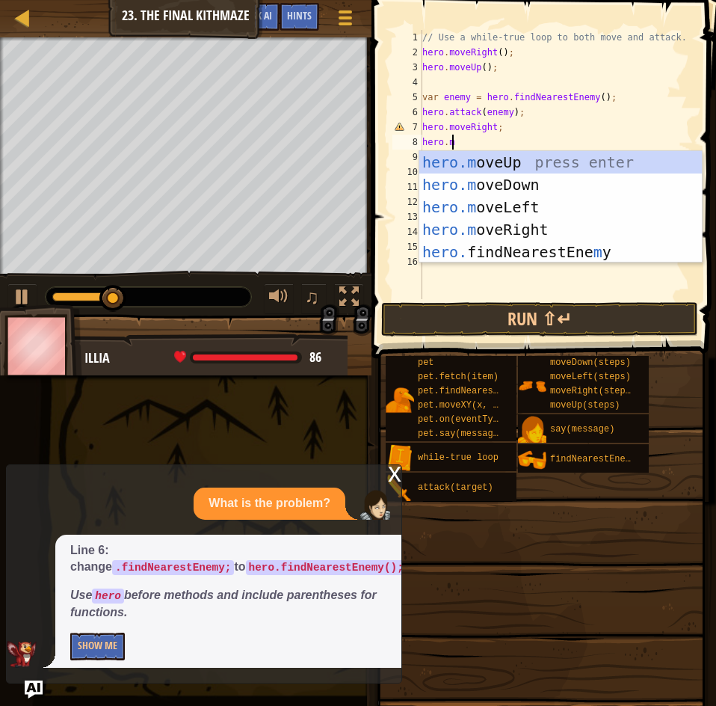
scroll to position [7, 1]
click at [485, 189] on div "hero.m oveUp press enter hero.m oveDown press enter hero.m oveLeft press enter …" at bounding box center [560, 229] width 283 height 157
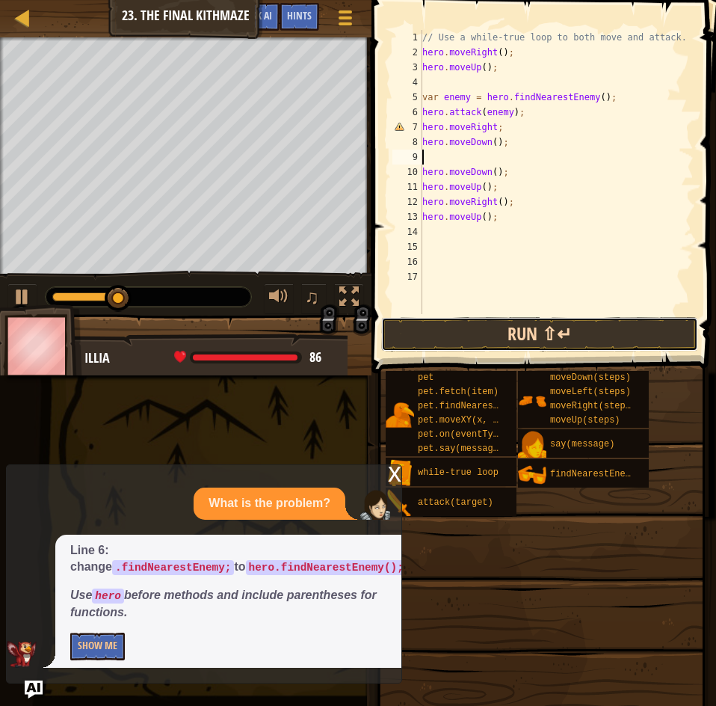
click at [516, 326] on button "Run ⇧↵" at bounding box center [539, 334] width 317 height 34
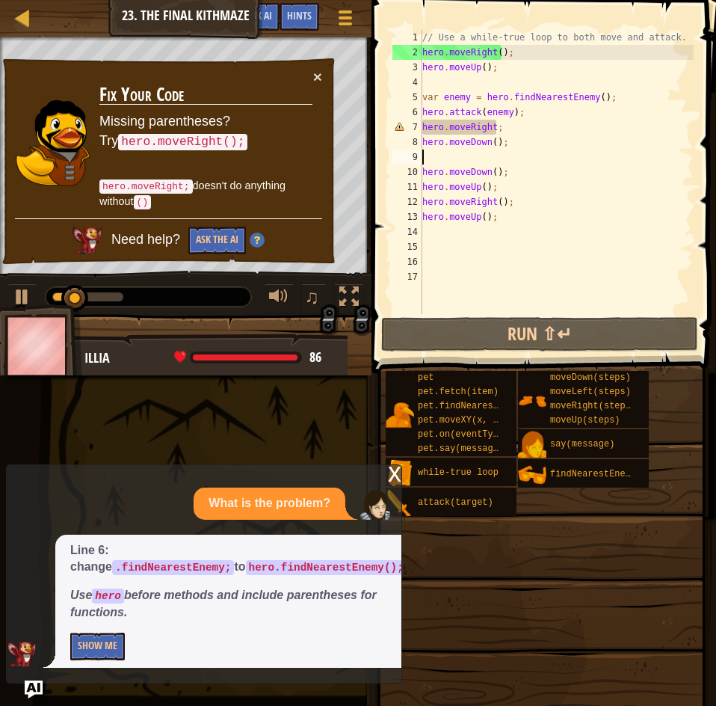
click at [508, 124] on div "// Use a while-true loop to both move and attack. hero . moveRight ( ) ; hero .…" at bounding box center [556, 187] width 274 height 314
click at [492, 128] on div "// Use a while-true loop to both move and attack. hero . moveRight ( ) ; hero .…" at bounding box center [556, 187] width 274 height 314
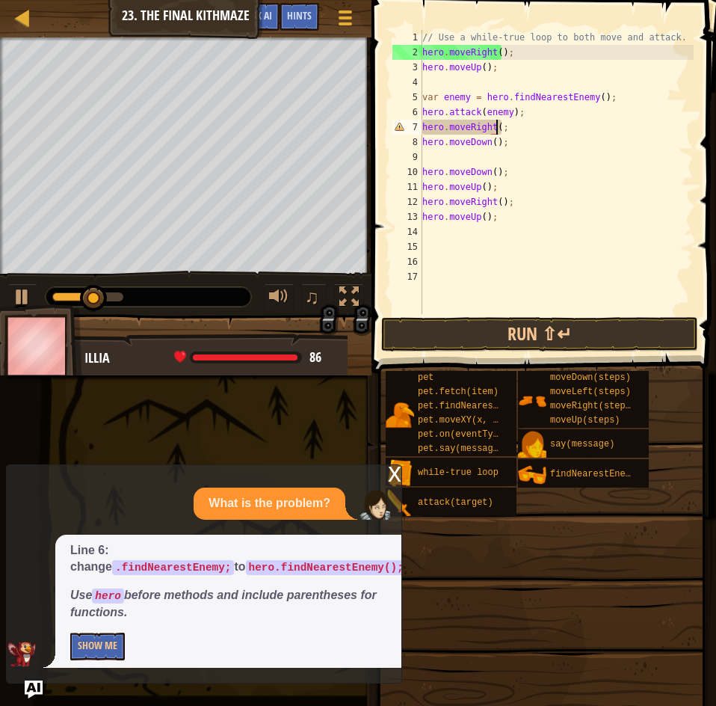
scroll to position [7, 6]
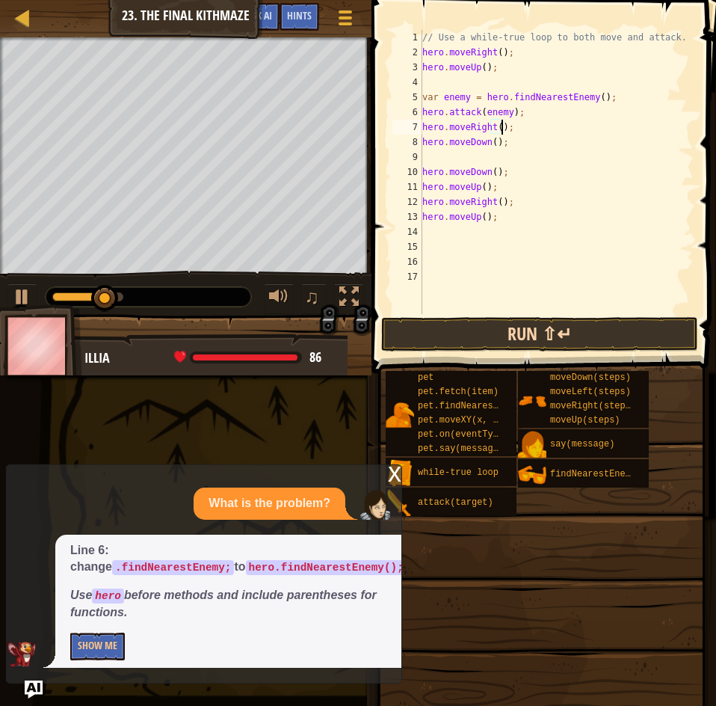
type textarea "hero.moveRight();"
click at [564, 347] on button "Run ⇧↵" at bounding box center [539, 334] width 317 height 34
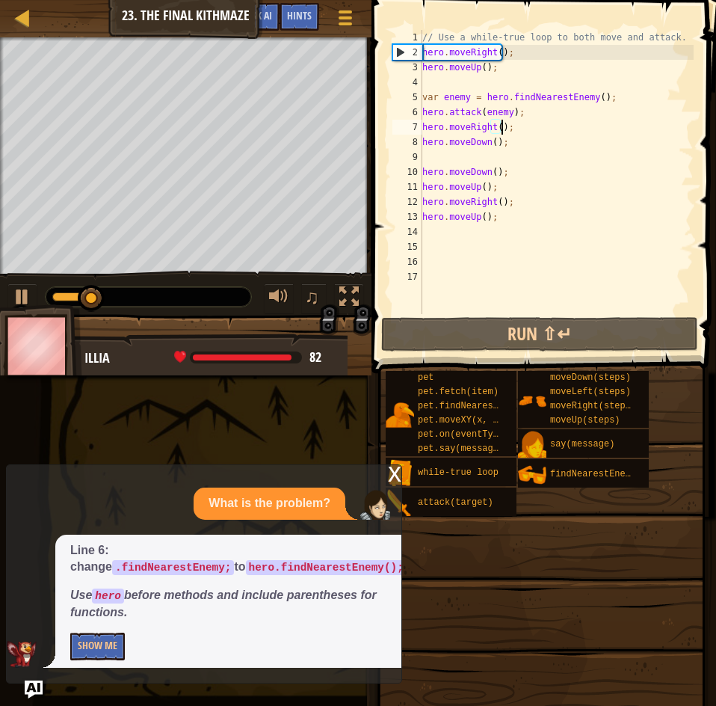
click at [480, 239] on div "// Use a while-true loop to both move and attack. hero . moveRight ( ) ; hero .…" at bounding box center [556, 187] width 274 height 314
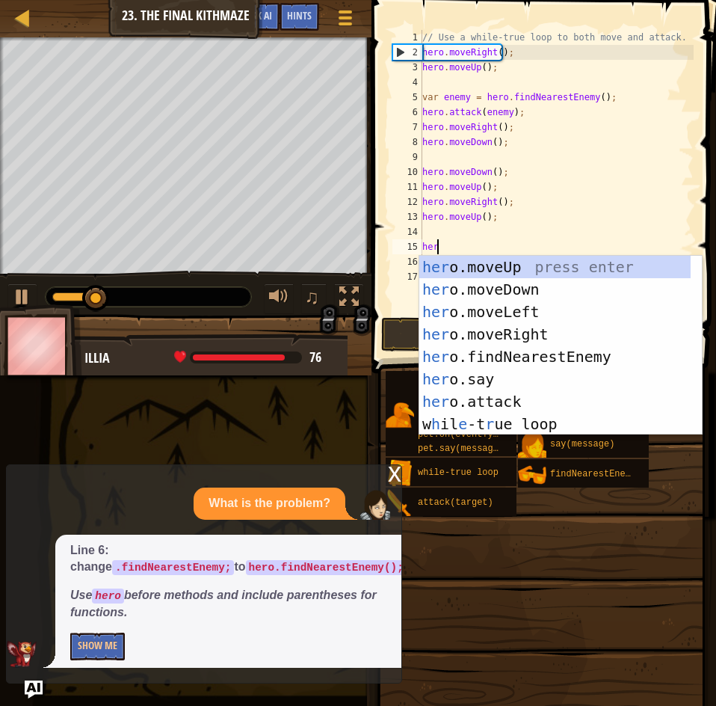
scroll to position [7, 1]
type textarea "hero."
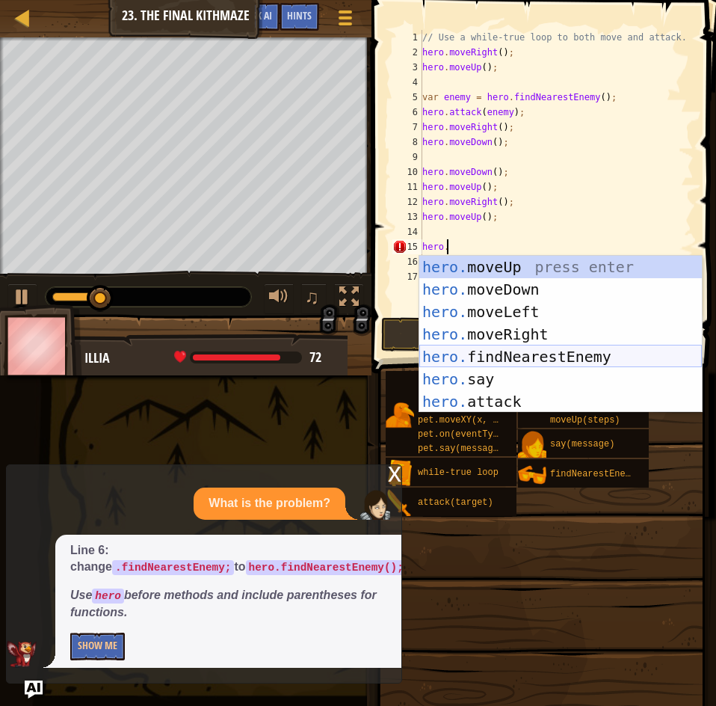
click at [549, 353] on div "hero. moveUp press enter hero. moveDown press enter hero. moveLeft press enter …" at bounding box center [560, 357] width 283 height 202
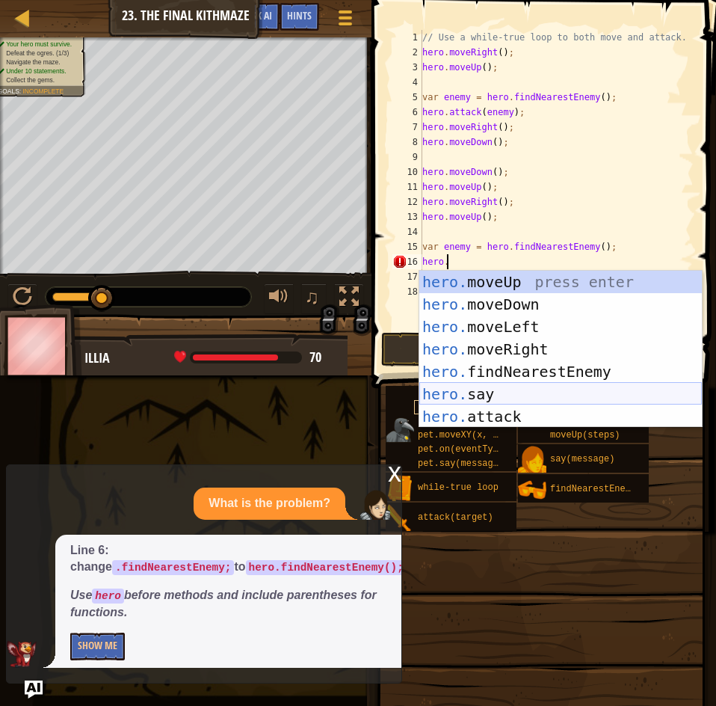
click at [502, 408] on div "hero. moveUp press enter hero. moveDown press enter hero. moveLeft press enter …" at bounding box center [560, 372] width 283 height 202
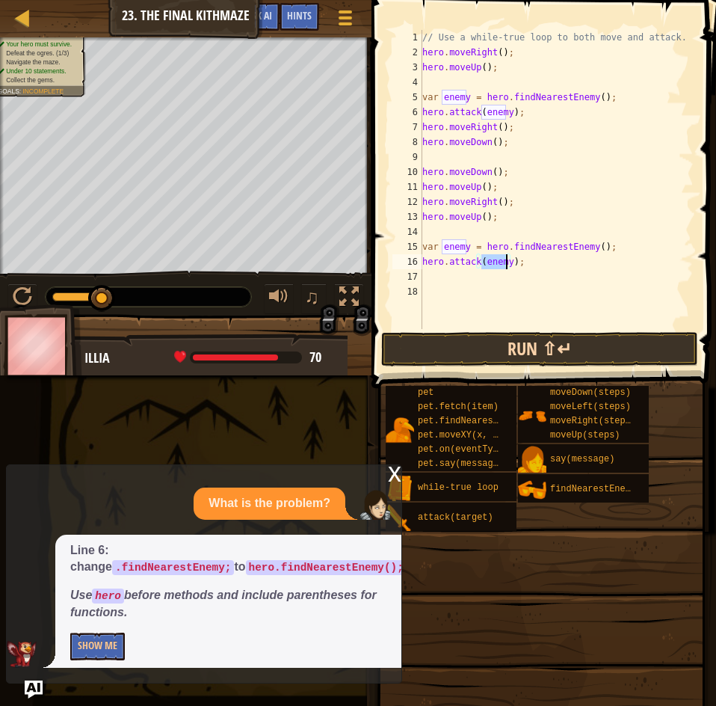
type textarea "hero.attack(enemy);"
click at [490, 357] on button "Run ⇧↵" at bounding box center [539, 349] width 317 height 34
